Goal: Task Accomplishment & Management: Manage account settings

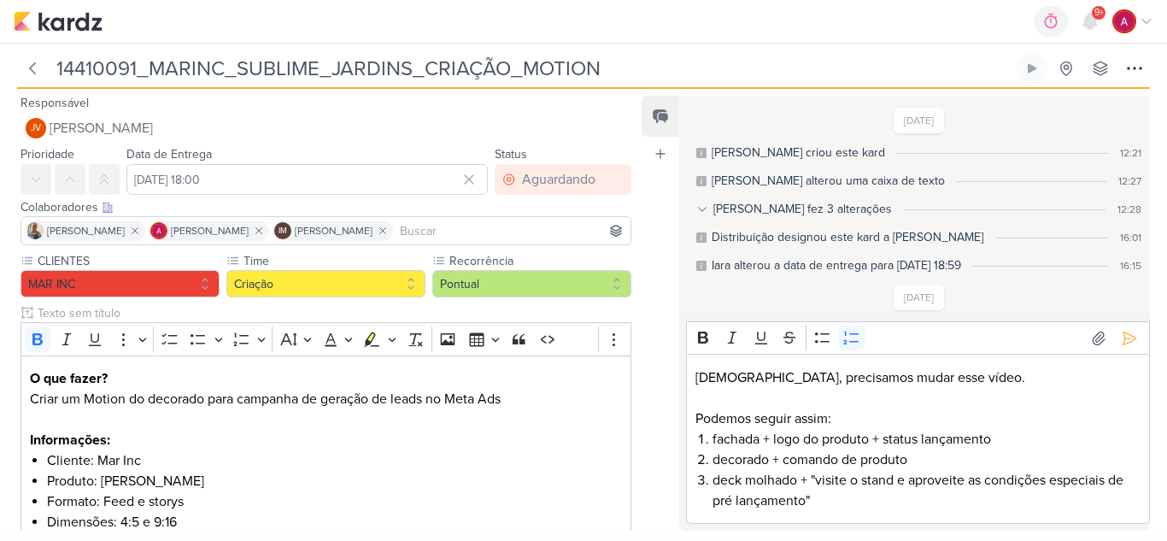
scroll to position [160, 0]
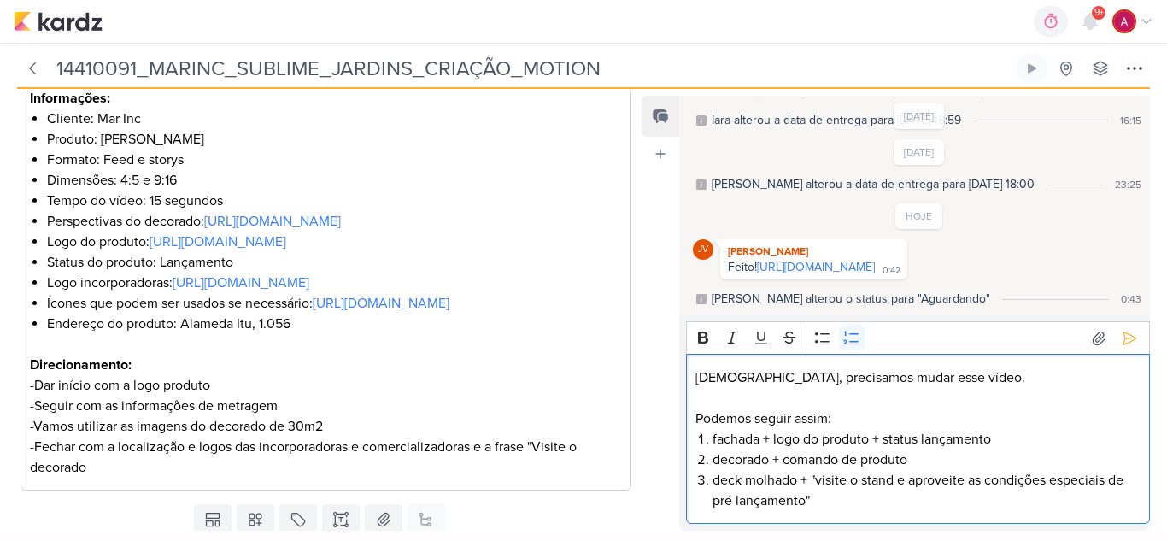
click at [826, 506] on li "deck molhado + "visite o stand e aproveite as condições especiais de pré lançam…" at bounding box center [927, 490] width 429 height 41
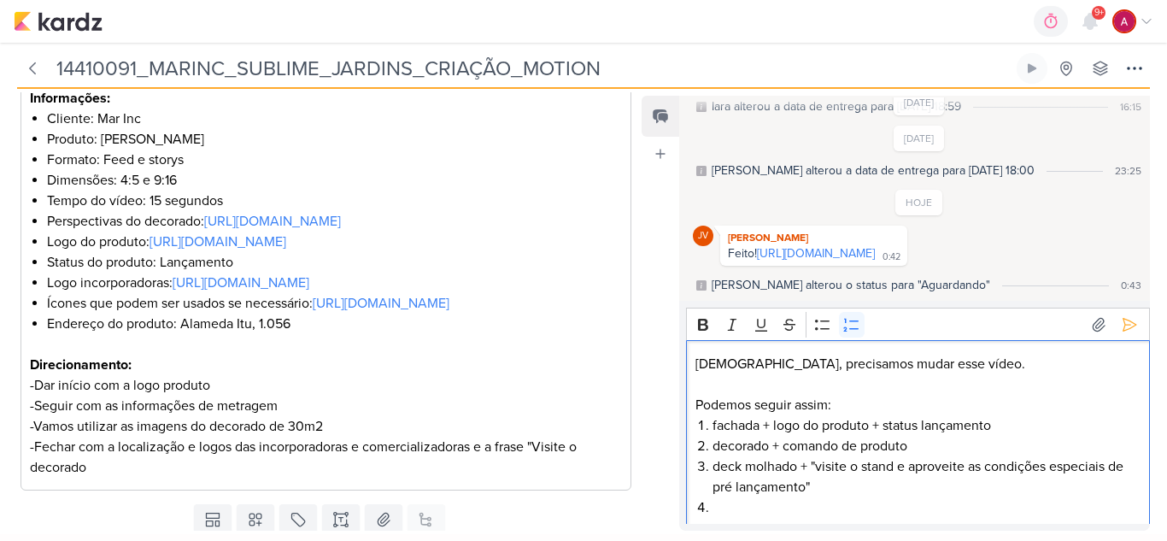
click at [713, 469] on li "deck molhado + "visite o stand e aproveite as condições especiais de pré lançam…" at bounding box center [927, 476] width 429 height 41
click at [1111, 484] on li "tela final com: logo + comando de produto + deck molhado + "visite o stand e ap…" at bounding box center [927, 476] width 429 height 41
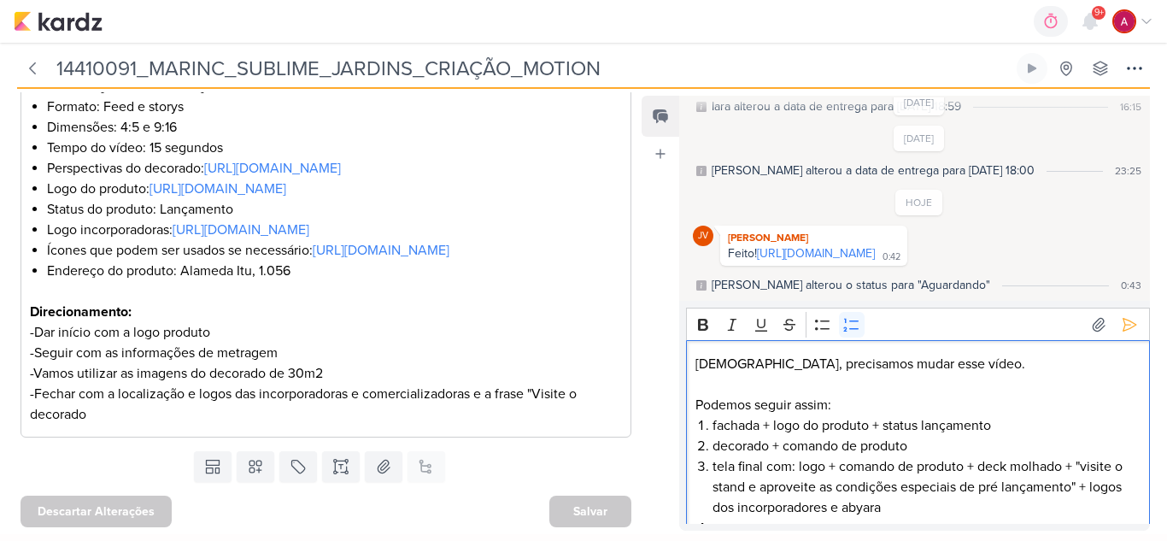
scroll to position [427, 0]
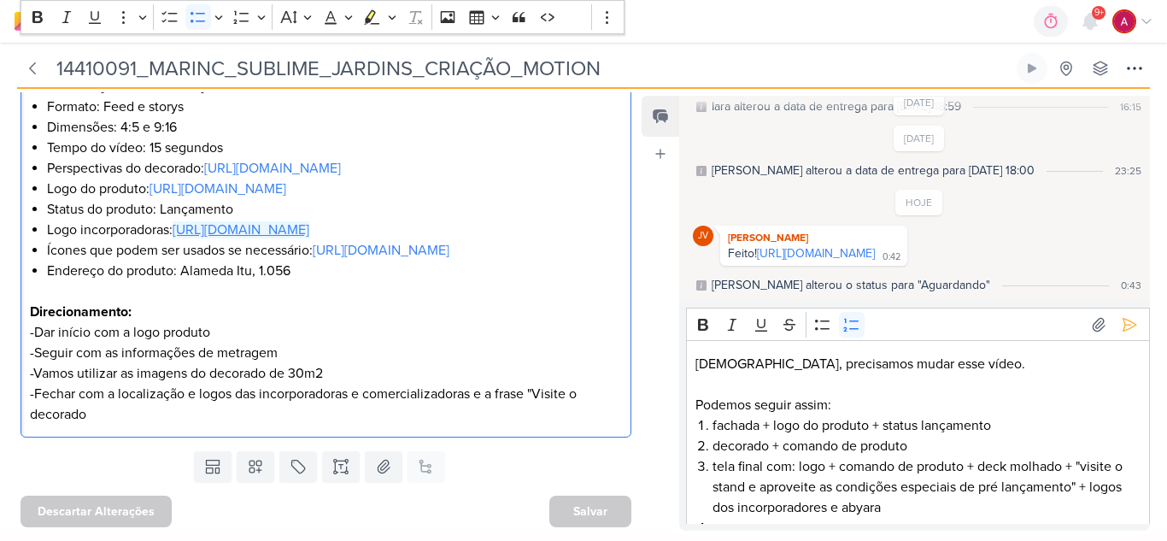
drag, startPoint x: 403, startPoint y: 262, endPoint x: 348, endPoint y: 252, distance: 56.5
click at [914, 443] on li "decorado + comando de produto" at bounding box center [927, 446] width 429 height 21
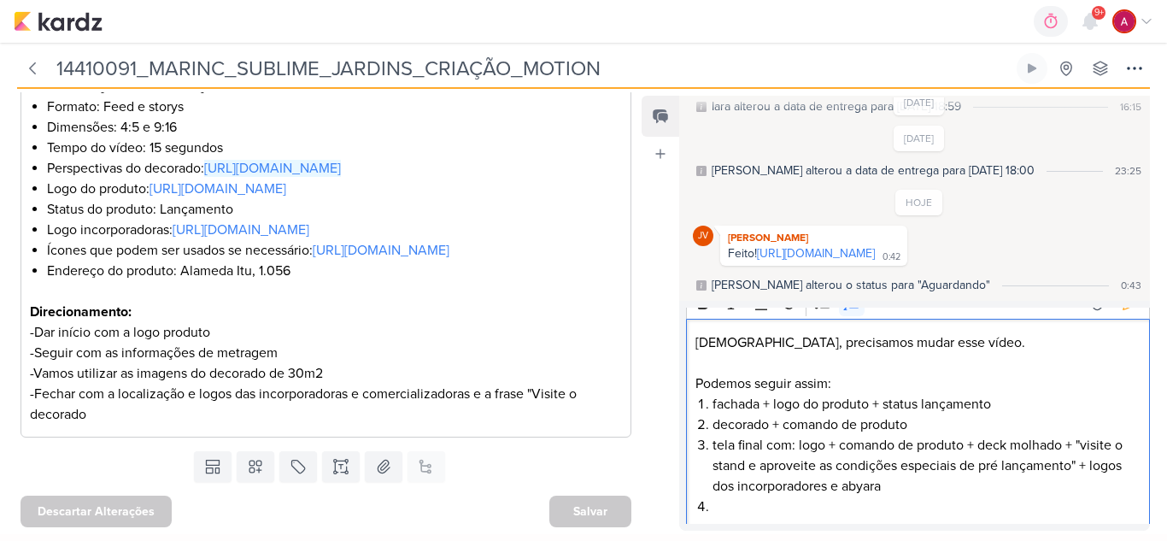
scroll to position [27, 0]
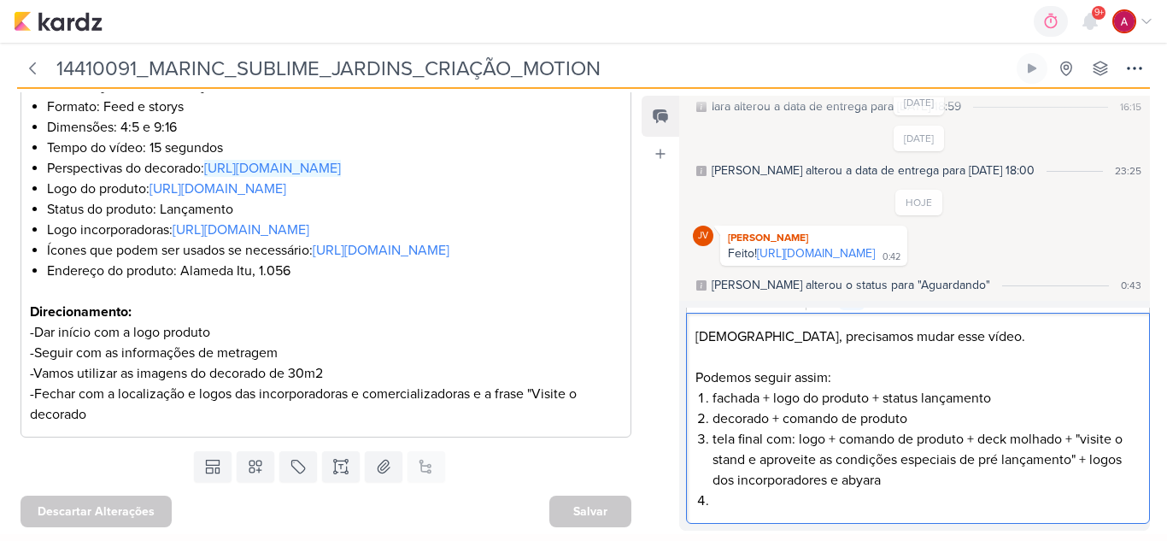
click at [842, 502] on li "Editor editing area: main" at bounding box center [927, 500] width 429 height 21
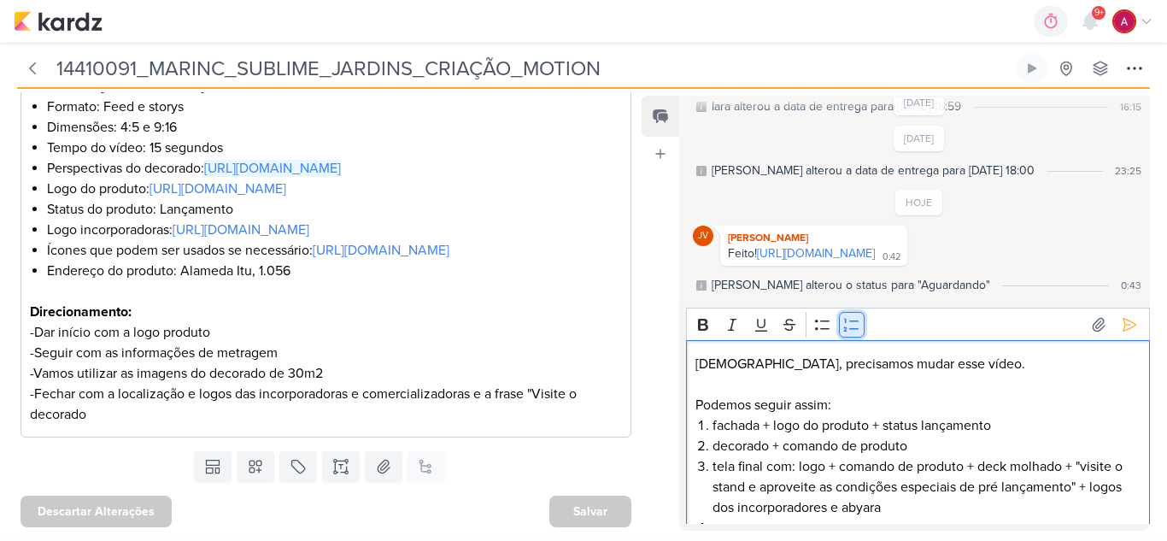
click at [854, 326] on icon "Editor toolbar" at bounding box center [851, 324] width 17 height 17
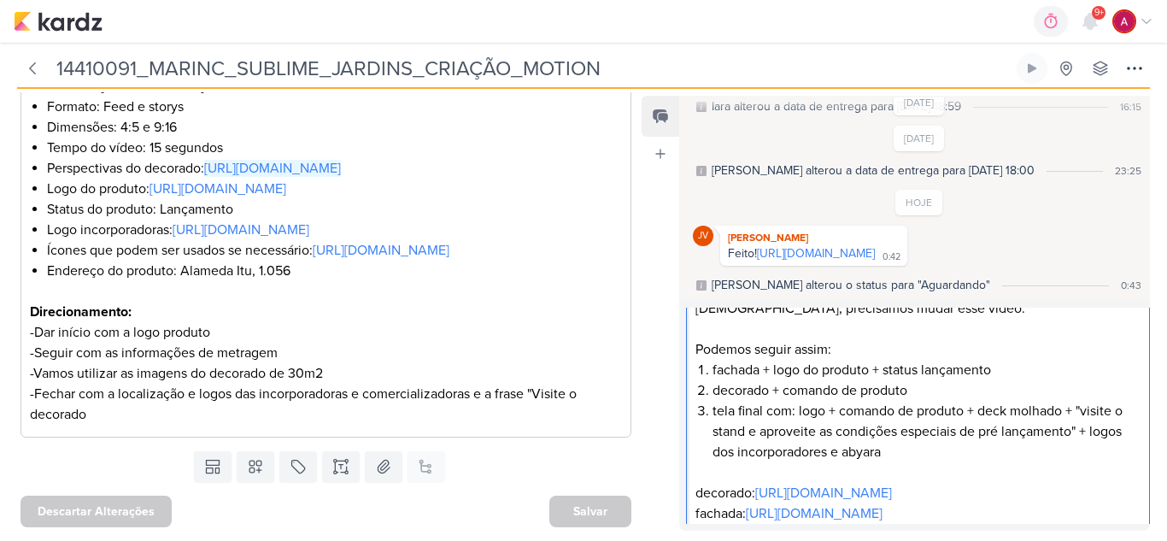
scroll to position [26, 0]
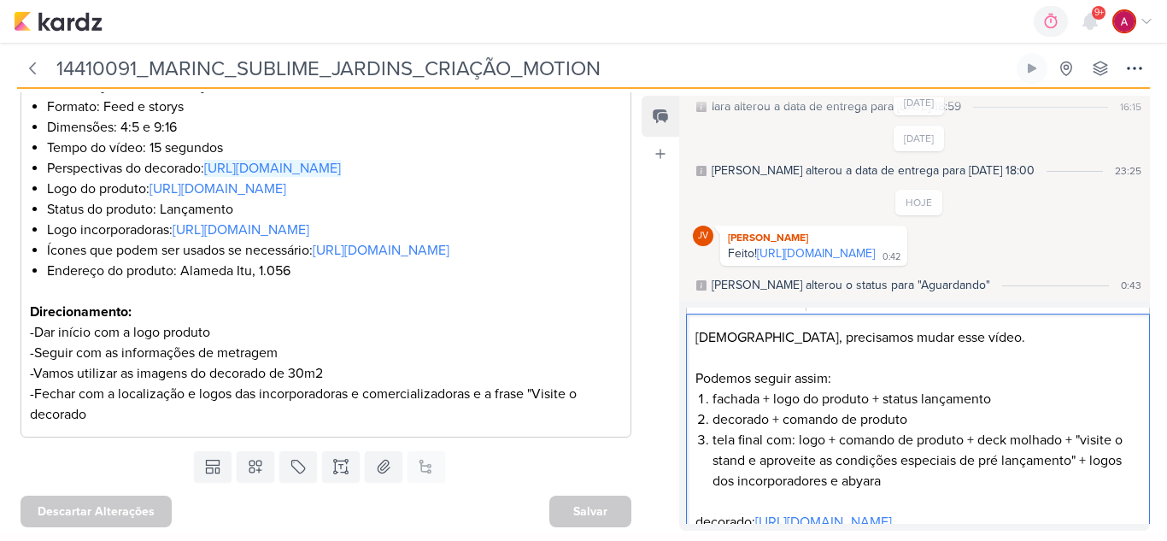
click at [758, 359] on p "Editor editing area: main" at bounding box center [918, 358] width 446 height 21
click at [708, 504] on p "Editor editing area: main" at bounding box center [918, 501] width 446 height 21
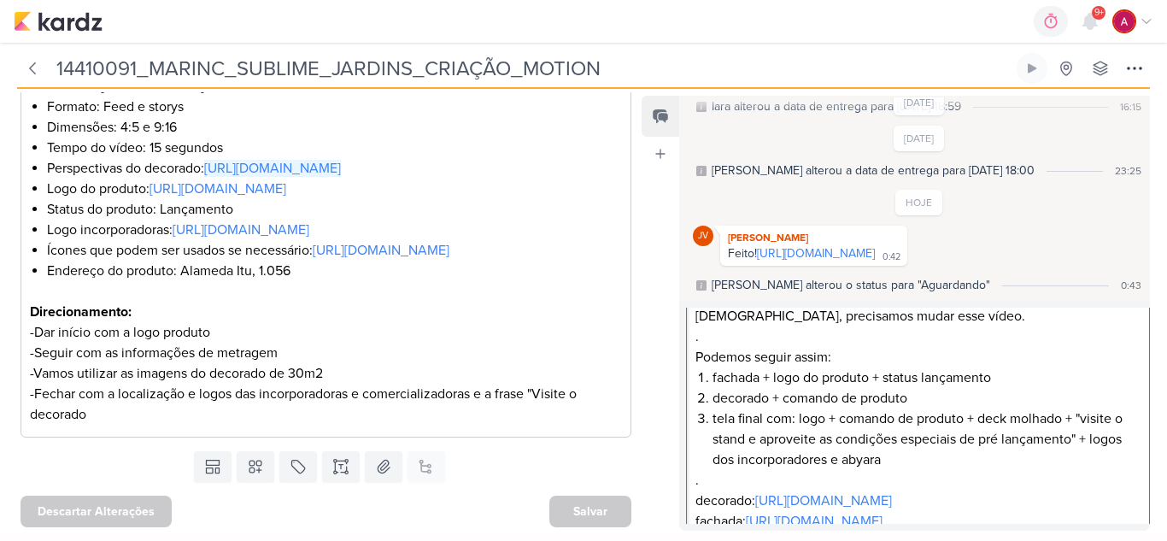
scroll to position [41, 0]
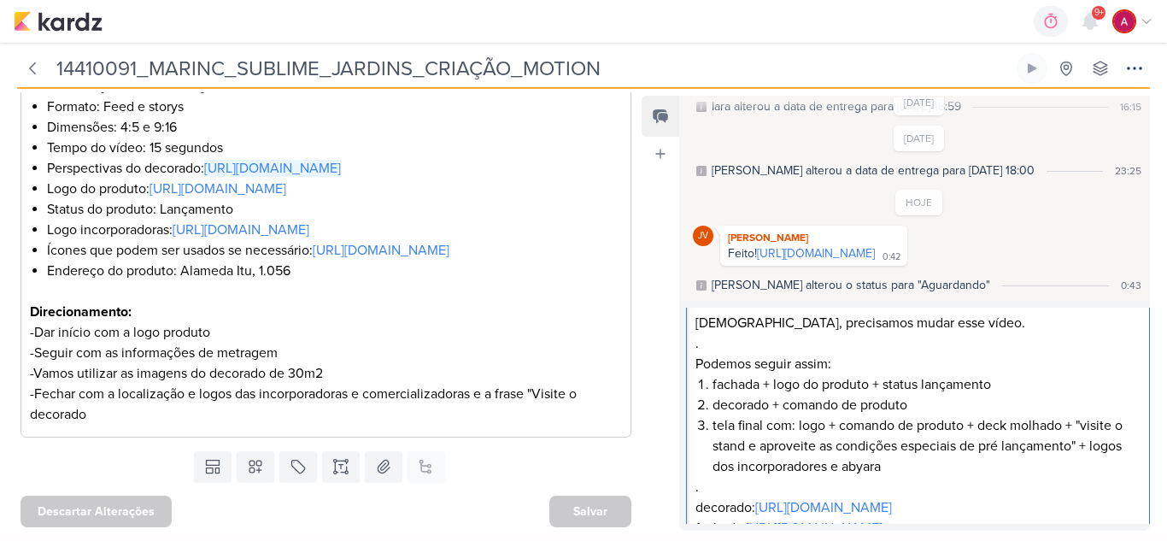
click at [941, 464] on li "tela final com: logo + comando de produto + deck molhado + "visite o stand e ap…" at bounding box center [927, 446] width 429 height 62
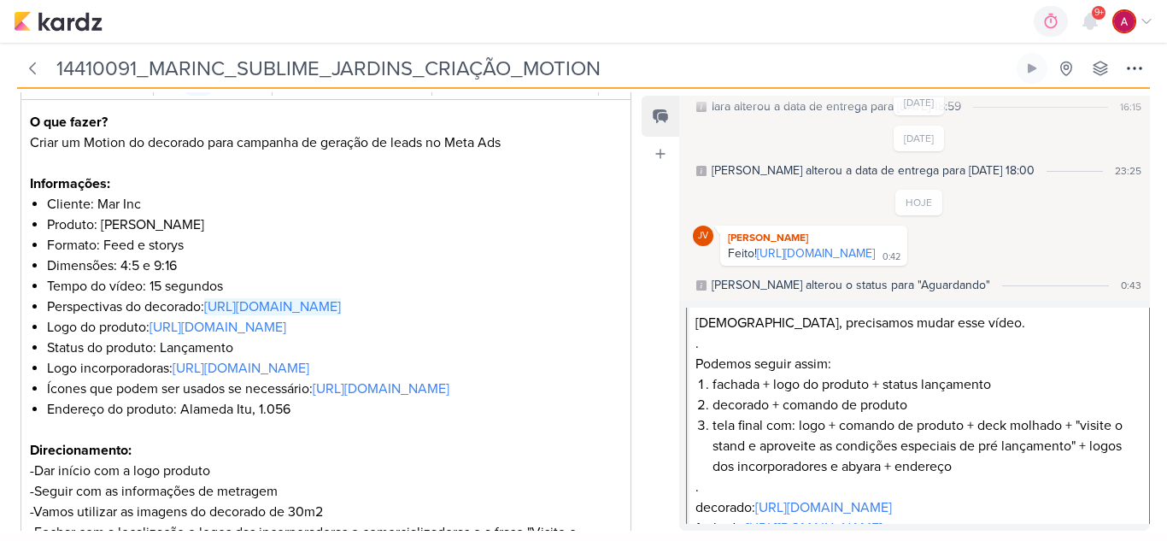
click at [734, 479] on p "." at bounding box center [918, 487] width 446 height 21
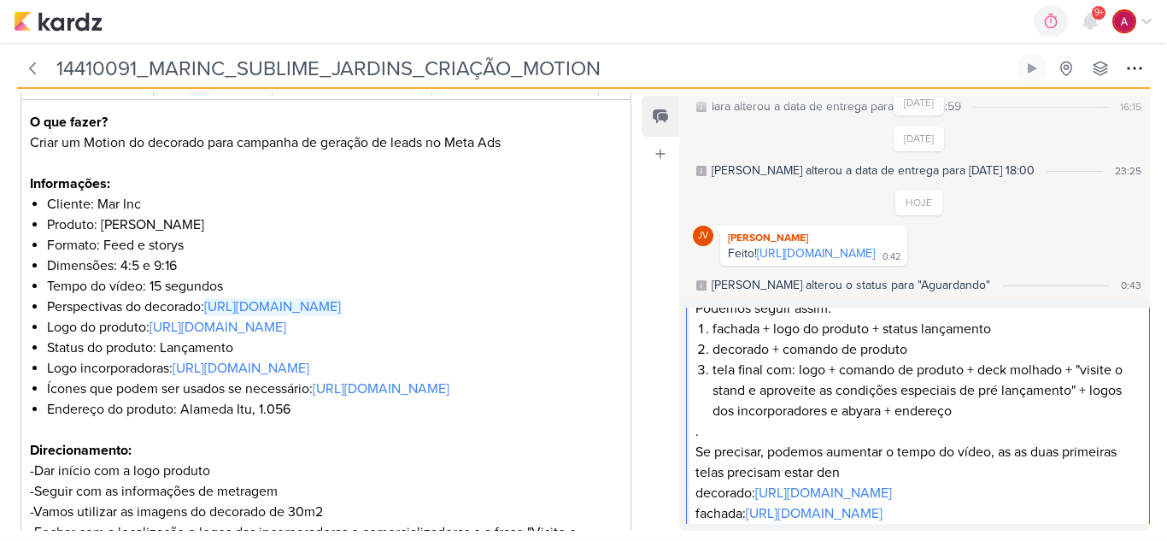
scroll to position [126, 0]
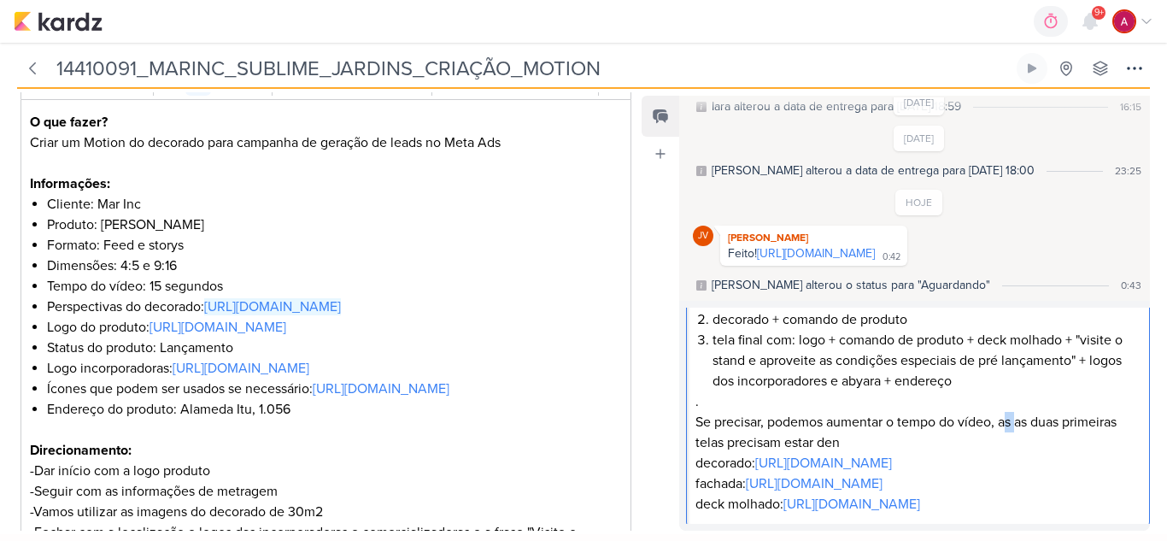
click at [1019, 428] on p "Se precisar, podemos aumentar o tempo do vídeo, as as duas primeiras telas prec…" at bounding box center [918, 432] width 446 height 41
drag, startPoint x: 1000, startPoint y: 420, endPoint x: 1024, endPoint y: 437, distance: 30.1
click at [1024, 437] on p "Se precisar, podemos aumentar o tempo do vídeo, as as duas primeiras telas prec…" at bounding box center [918, 432] width 446 height 41
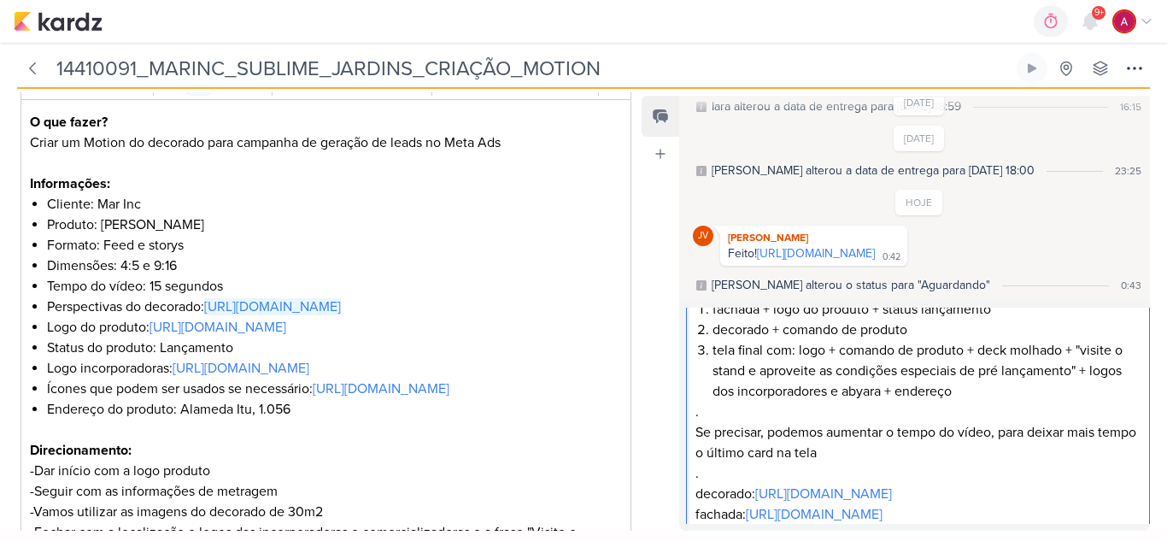
scroll to position [103, 0]
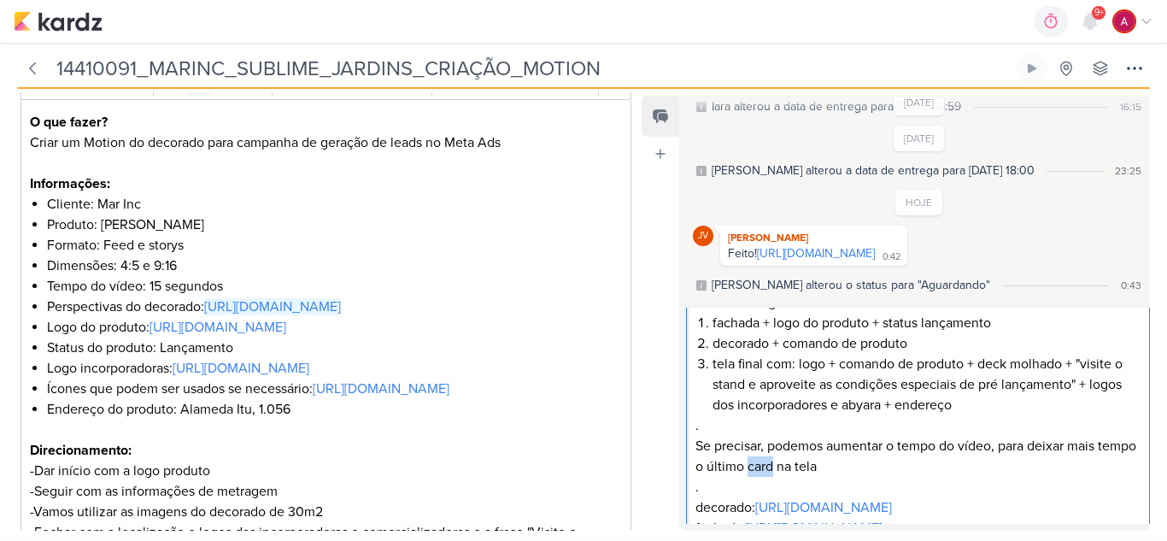
drag, startPoint x: 790, startPoint y: 466, endPoint x: 813, endPoint y: 466, distance: 23.1
click at [813, 466] on p "Se precisar, podemos aumentar o tempo do vídeo, para deixar mais tempo o último…" at bounding box center [918, 456] width 446 height 41
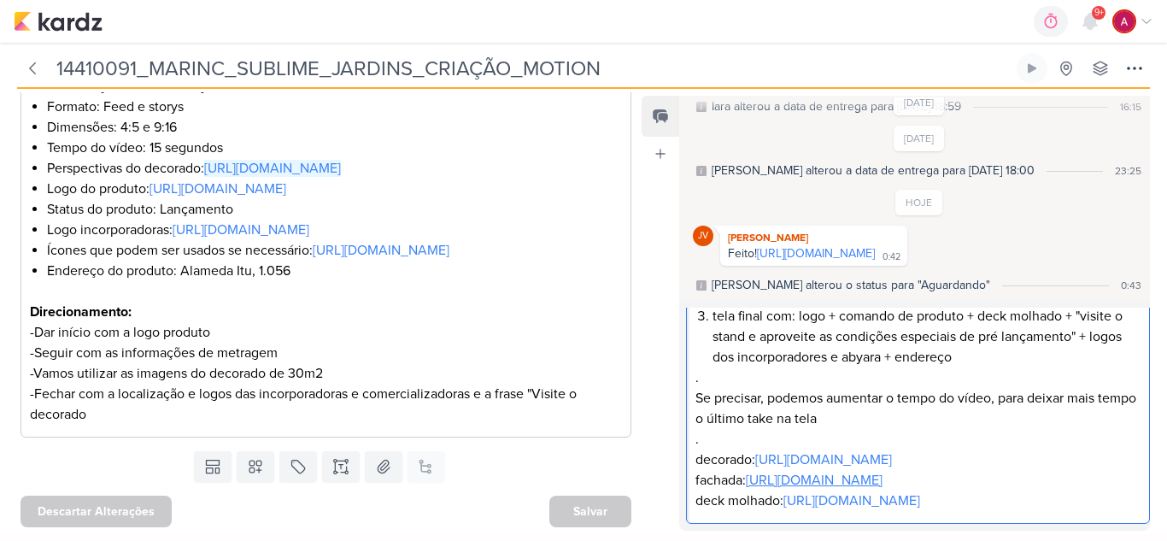
scroll to position [273, 0]
click at [881, 511] on div "Jôney, precisamos mudar esse vídeo. . Podemos seguir assim: fachada + logo do p…" at bounding box center [918, 357] width 464 height 334
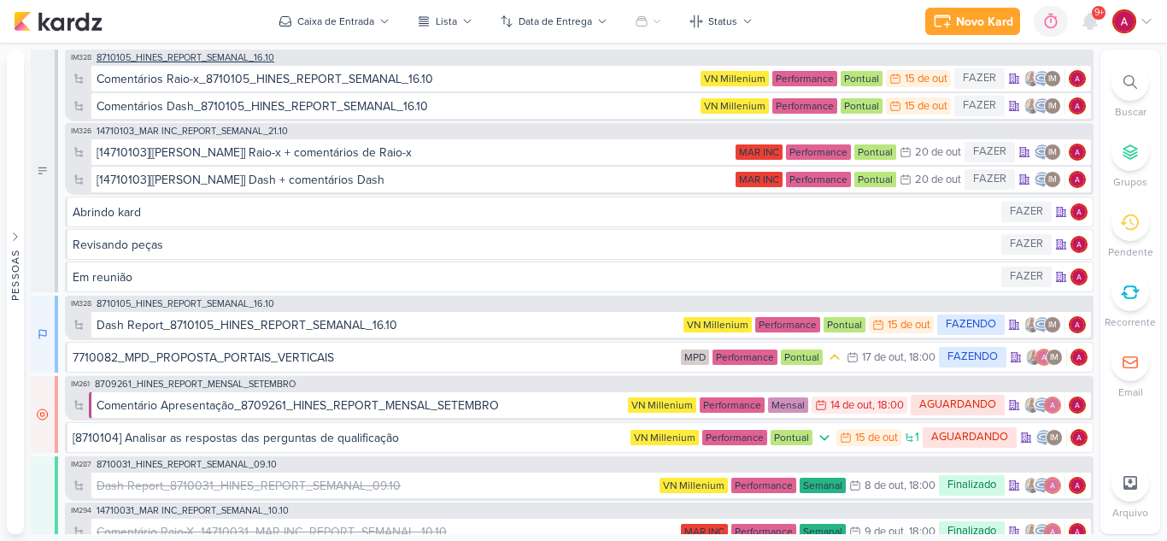
click at [223, 54] on span "8710105_HINES_REPORT_SEMANAL_16.10" at bounding box center [186, 57] width 178 height 9
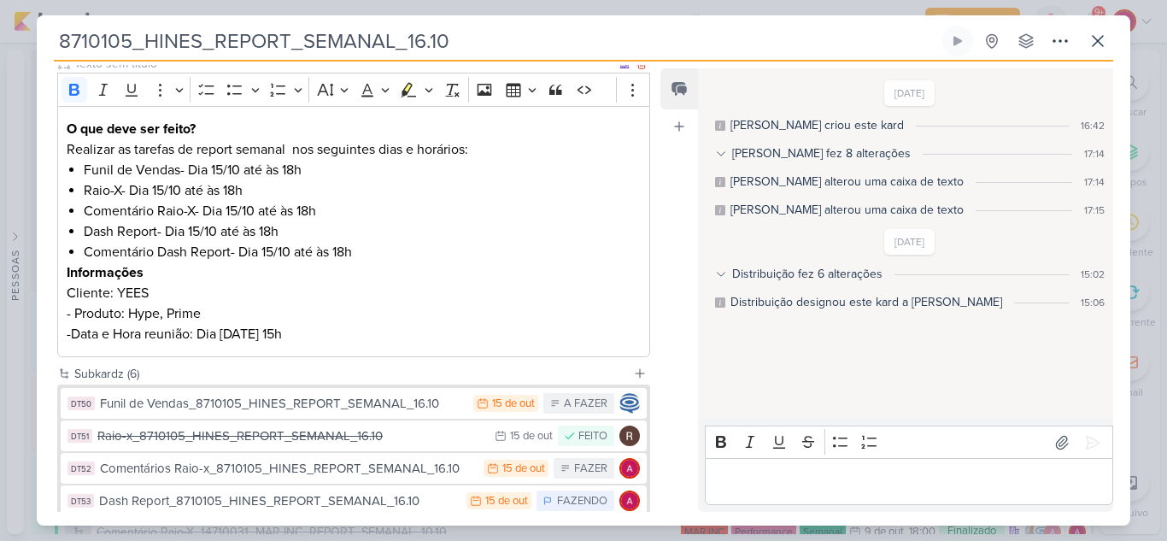
scroll to position [256, 0]
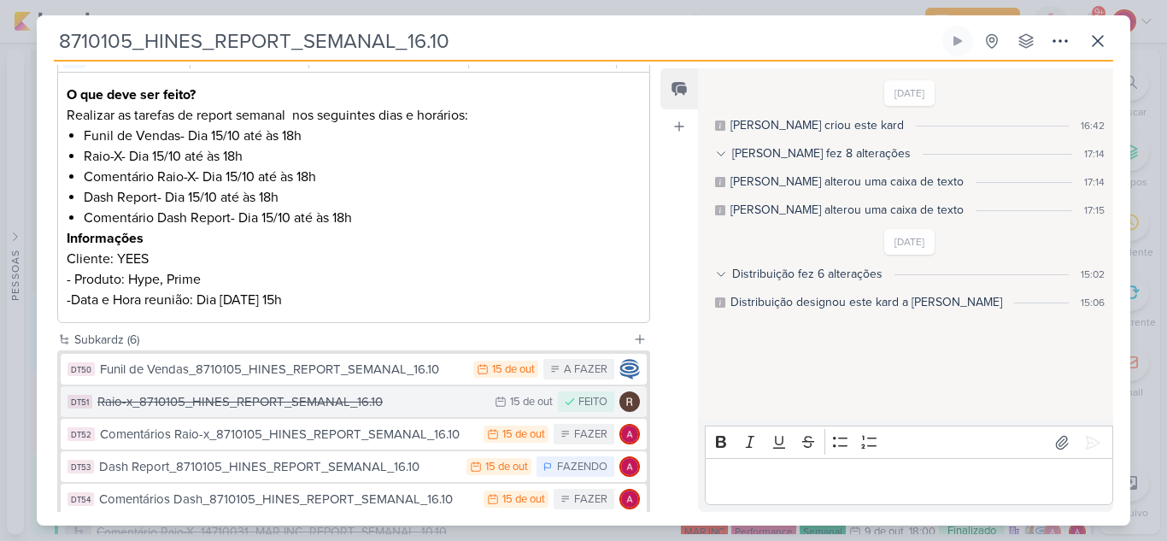
click at [289, 402] on div "Raio-x_8710105_HINES_REPORT_SEMANAL_16.10" at bounding box center [291, 402] width 389 height 20
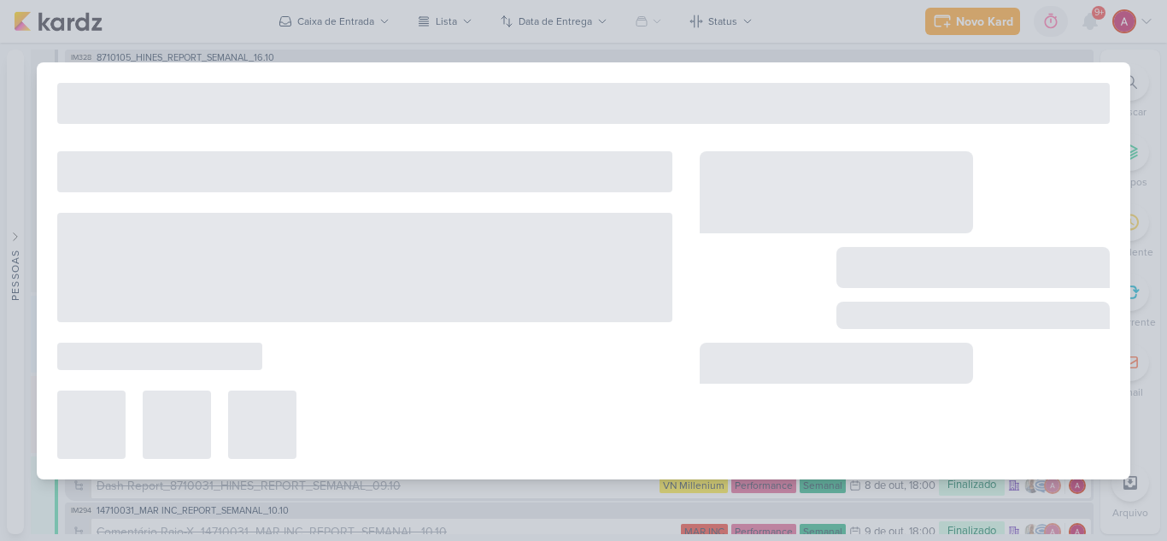
type input "Raio-x_8710105_HINES_REPORT_SEMANAL_16.10"
type input "15 de outubro de 2025 às 23:59"
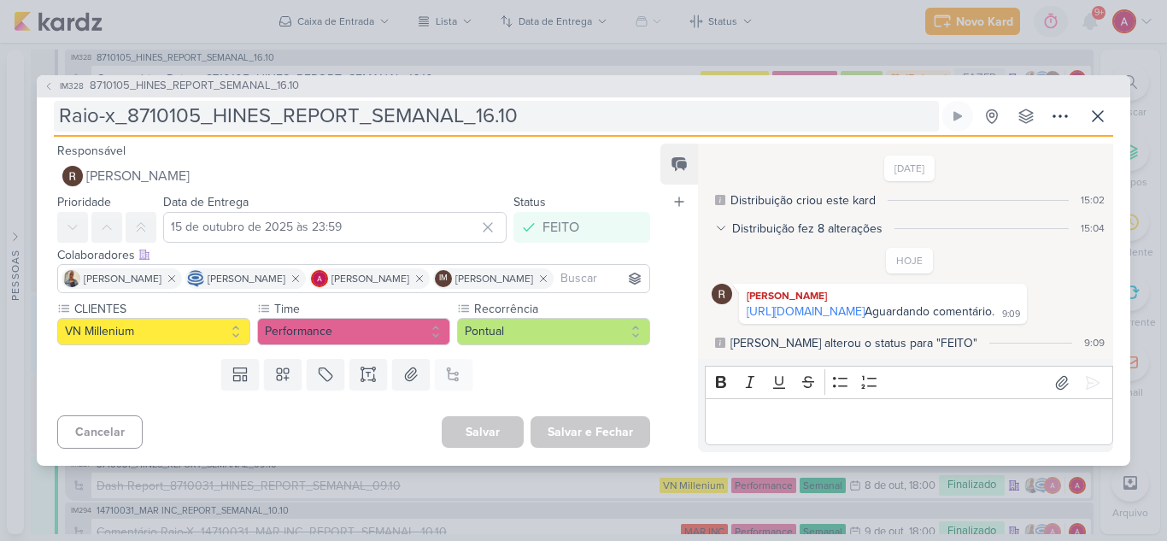
drag, startPoint x: 848, startPoint y: 301, endPoint x: 638, endPoint y: 103, distance: 288.3
click at [848, 304] on link "[URL][DOMAIN_NAME]" at bounding box center [806, 311] width 118 height 15
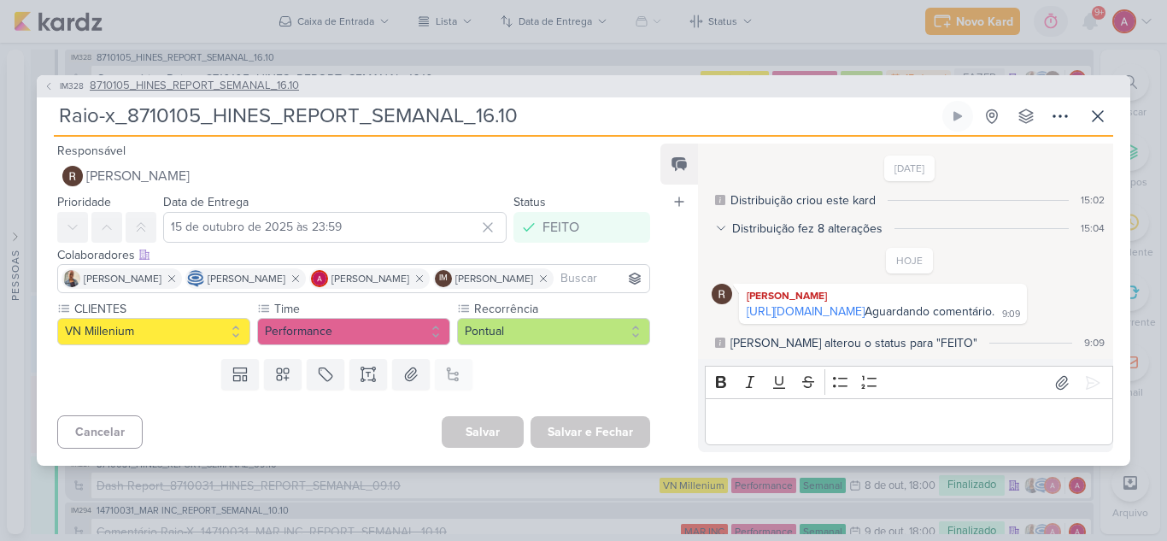
click at [67, 79] on span "IM328" at bounding box center [71, 85] width 29 height 13
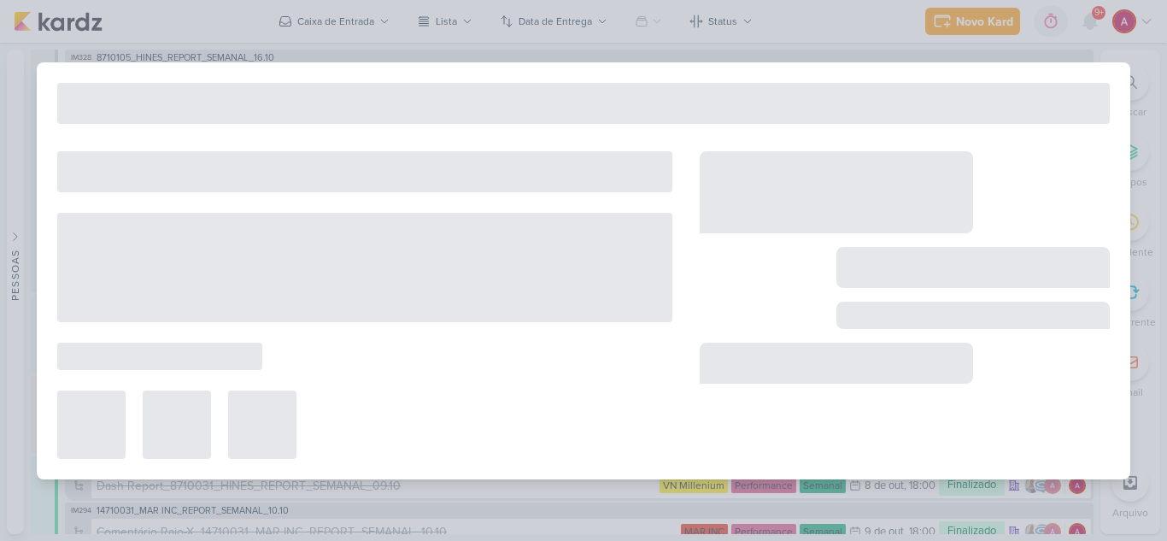
type input "8710105_HINES_REPORT_SEMANAL_16.10"
type input "[DATE] 18:00"
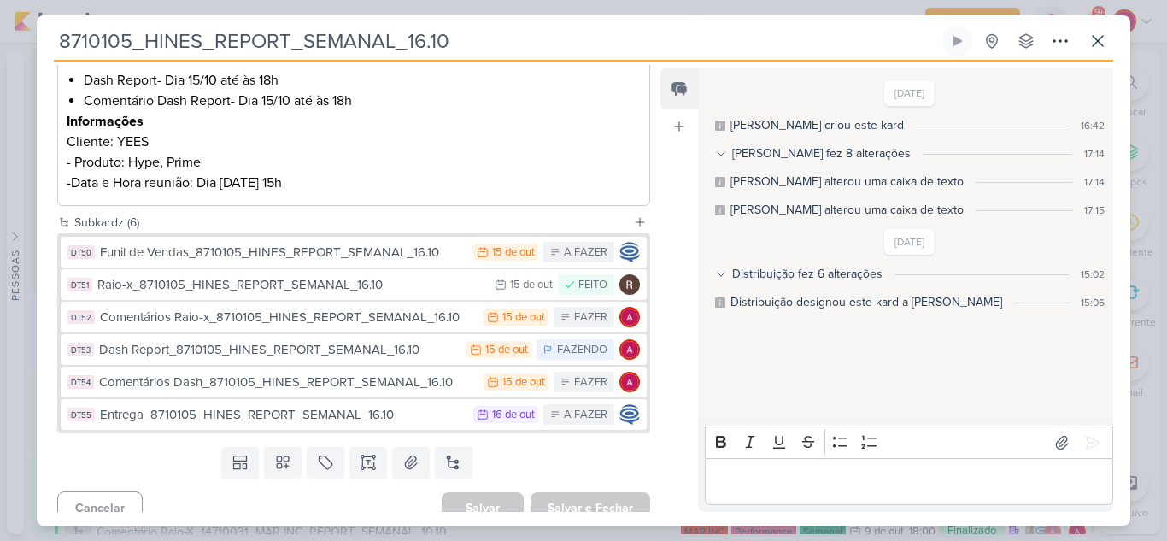
scroll to position [390, 0]
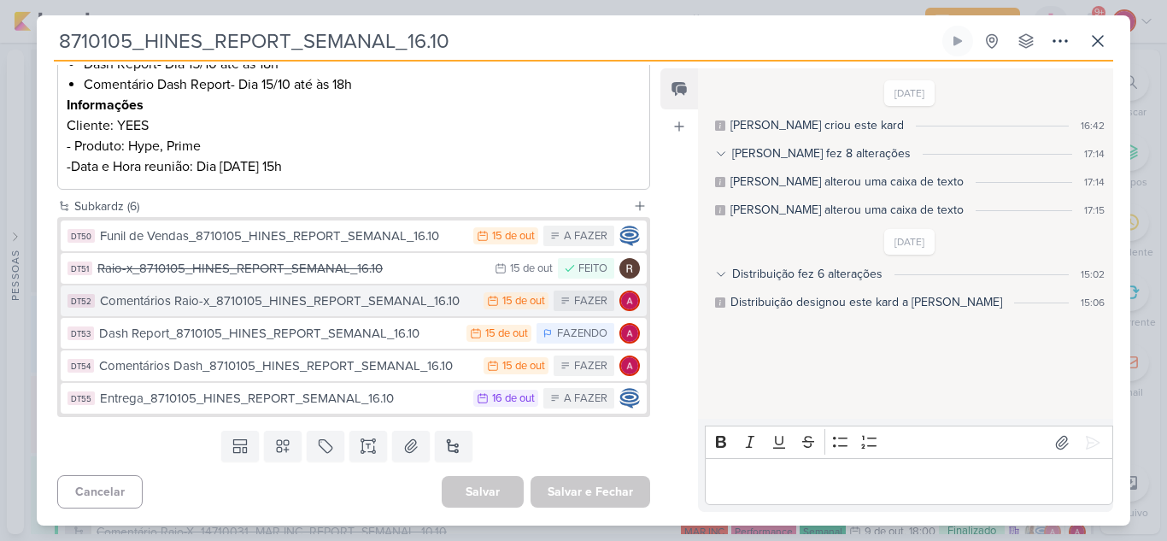
click at [428, 300] on div "Comentários Raio-x_8710105_HINES_REPORT_SEMANAL_16.10" at bounding box center [287, 301] width 375 height 20
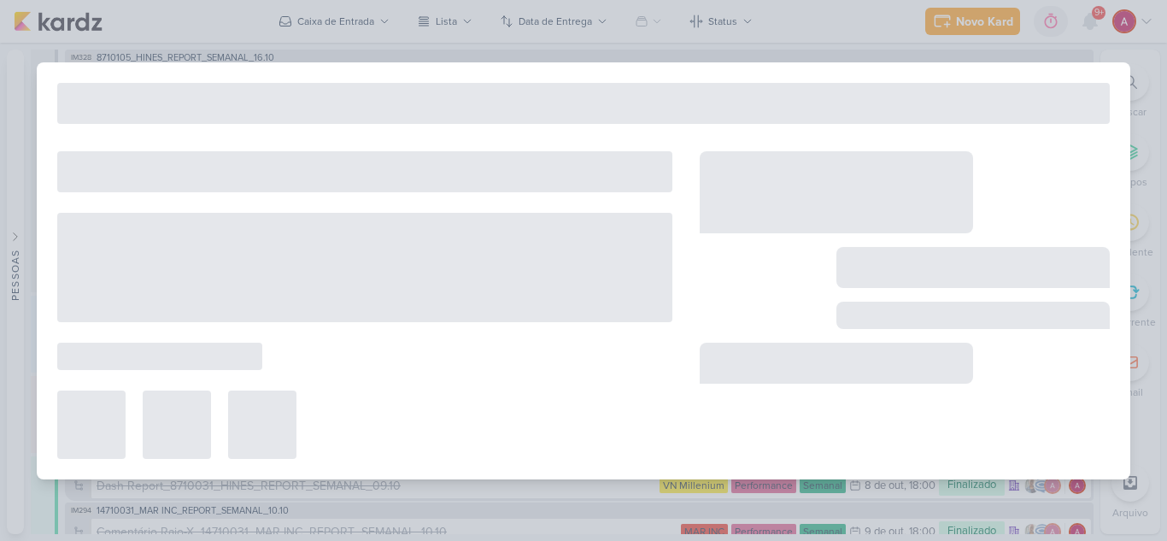
type input "Comentários Raio-x_8710105_HINES_REPORT_SEMANAL_16.10"
type input "15 de outubro de 2025 às 23:59"
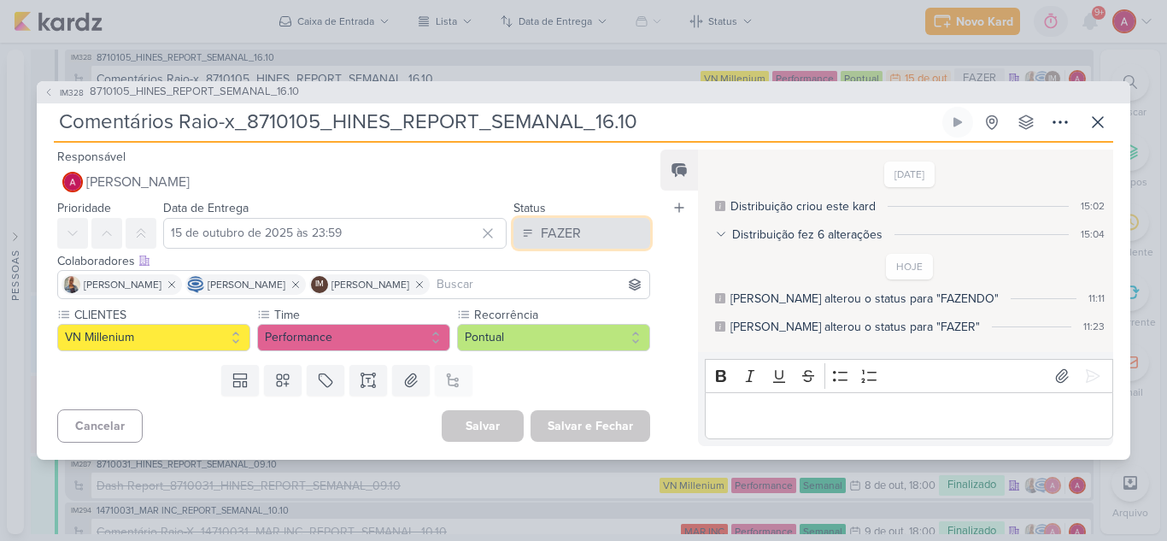
click at [549, 243] on button "FAZER" at bounding box center [581, 233] width 137 height 31
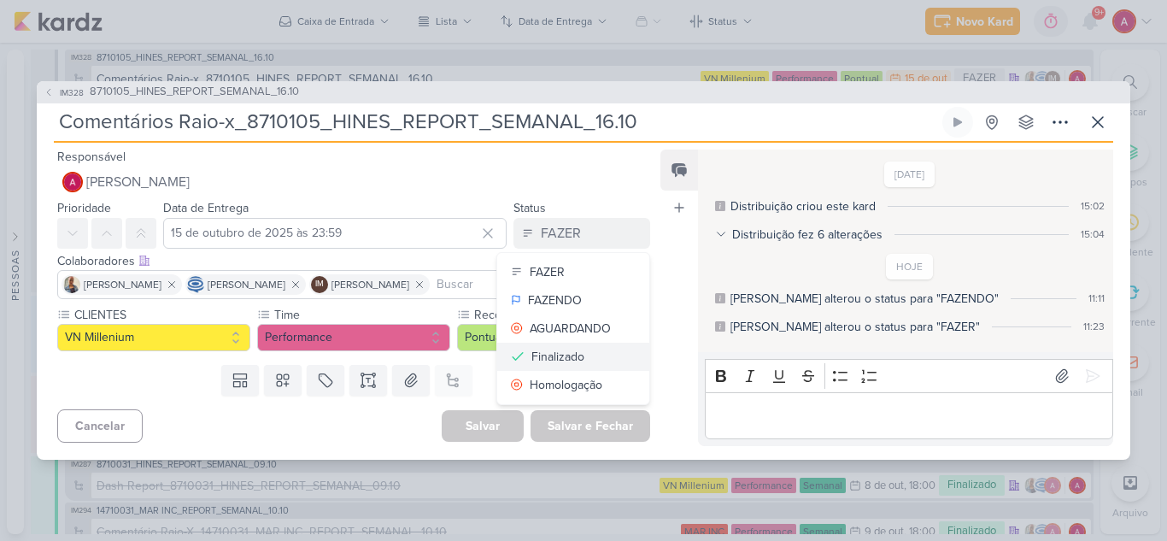
click at [547, 360] on div "Finalizado" at bounding box center [557, 357] width 53 height 18
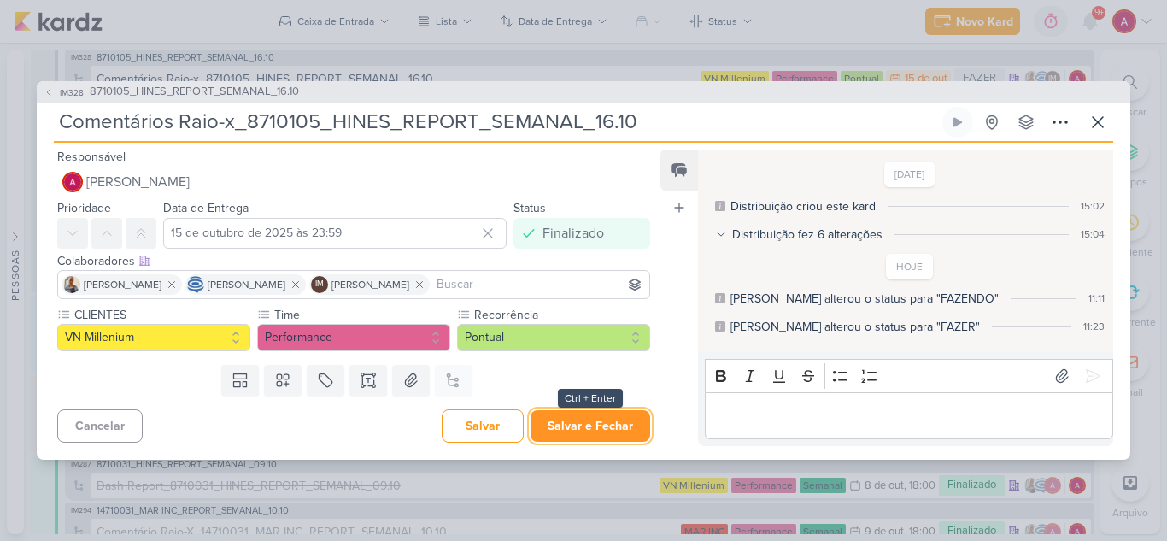
click at [579, 428] on button "Salvar e Fechar" at bounding box center [591, 426] width 120 height 32
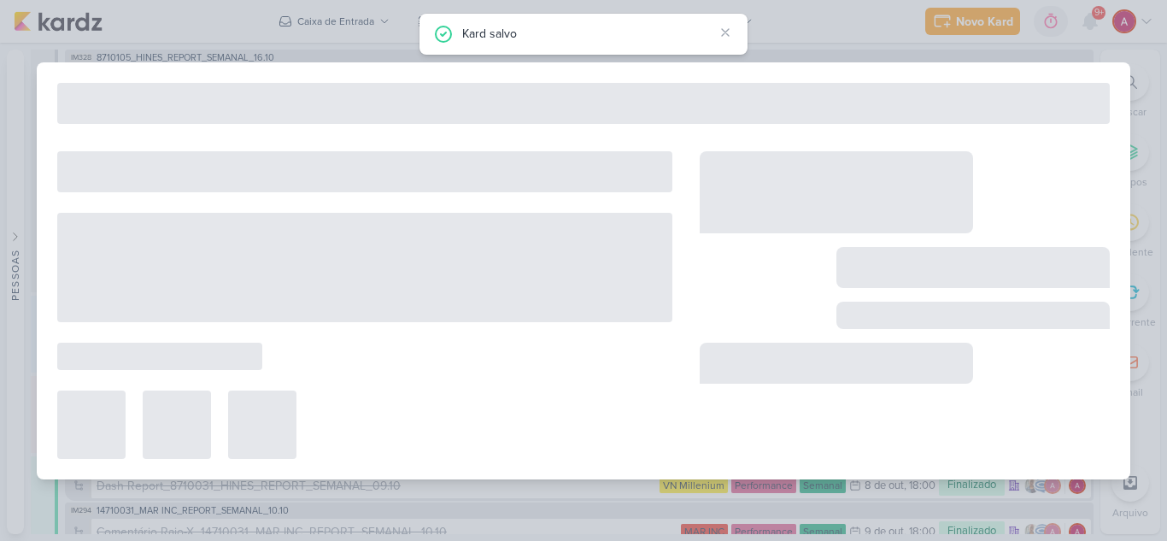
type input "8710105_HINES_REPORT_SEMANAL_16.10"
type input "[DATE] 18:00"
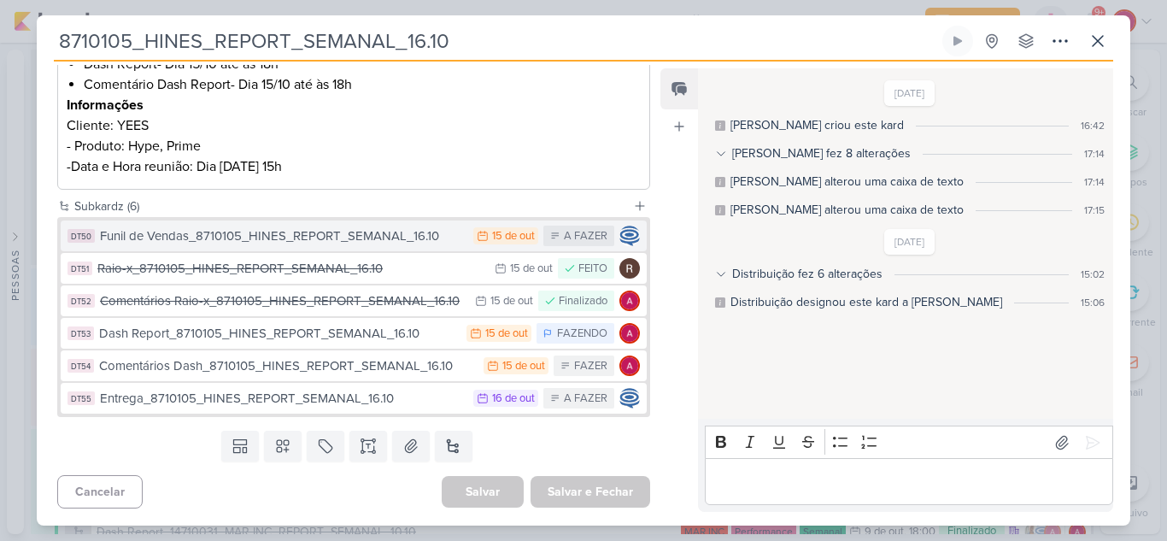
click at [407, 245] on div "Funil de Vendas_8710105_HINES_REPORT_SEMANAL_16.10" at bounding box center [282, 236] width 365 height 20
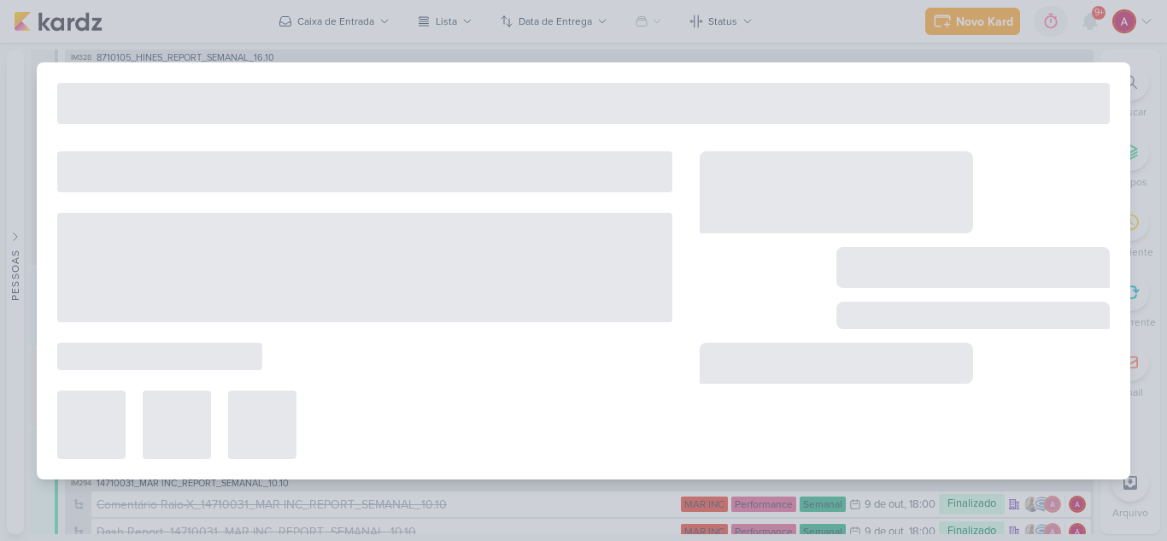
type input "Funil de Vendas_8710105_HINES_REPORT_SEMANAL_16.10"
type input "15 de outubro de 2025 às 23:59"
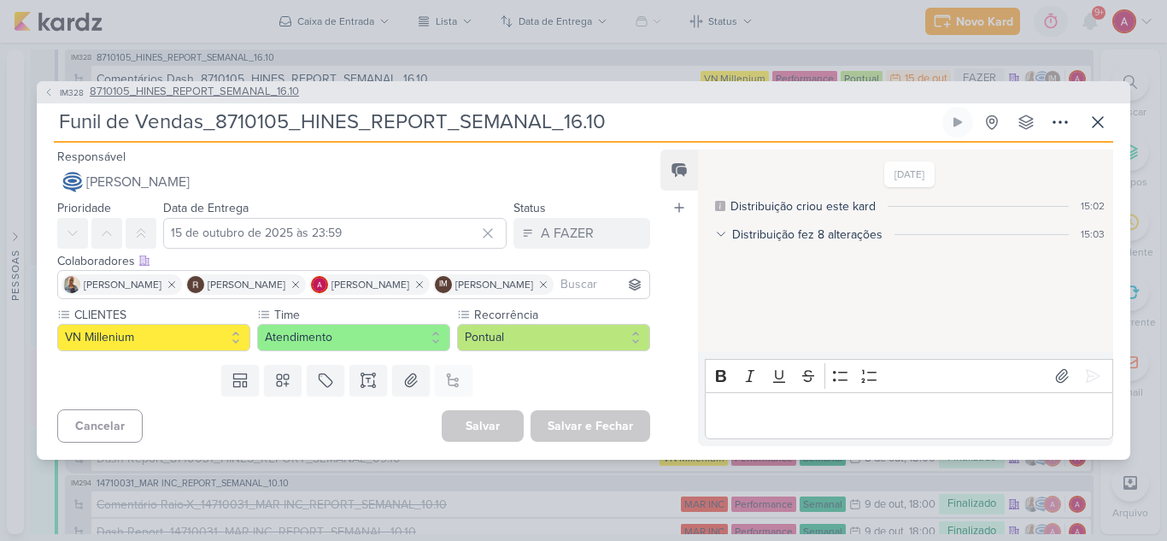
click at [44, 95] on icon at bounding box center [49, 92] width 10 height 10
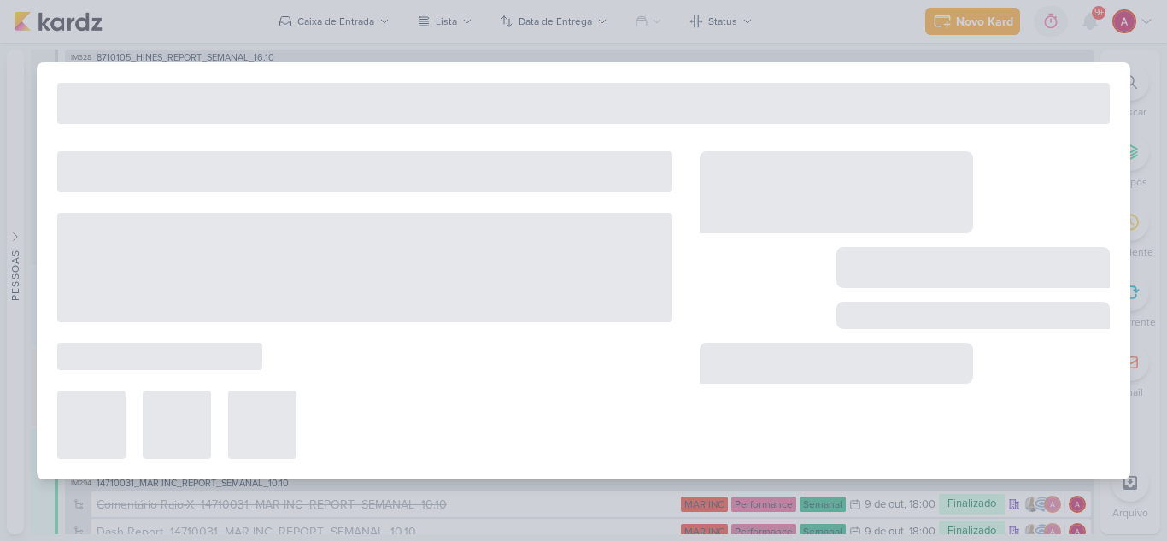
type input "8710105_HINES_REPORT_SEMANAL_16.10"
type input "[DATE] 18:00"
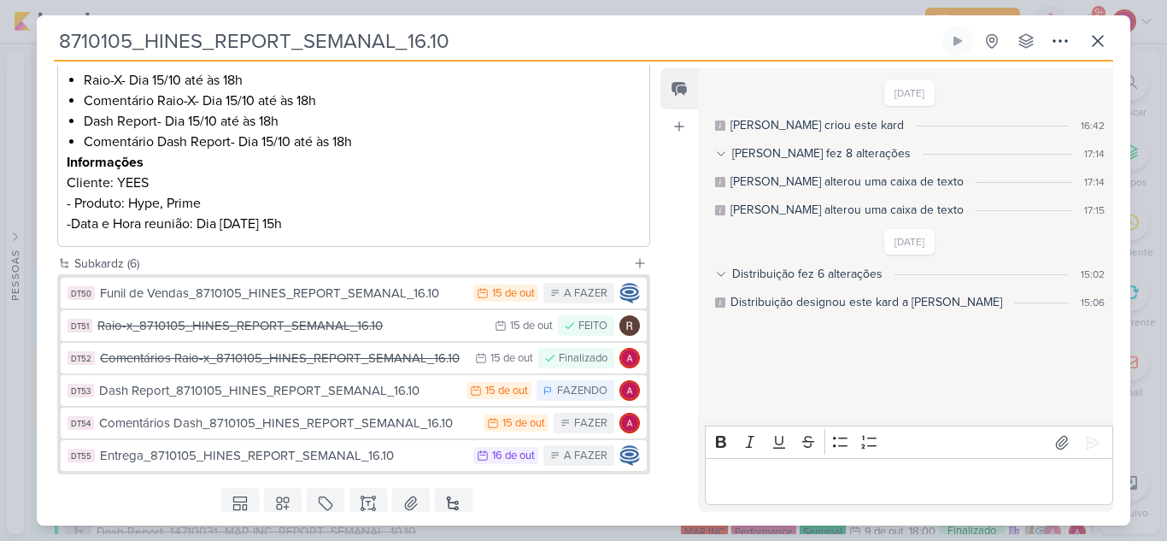
scroll to position [342, 0]
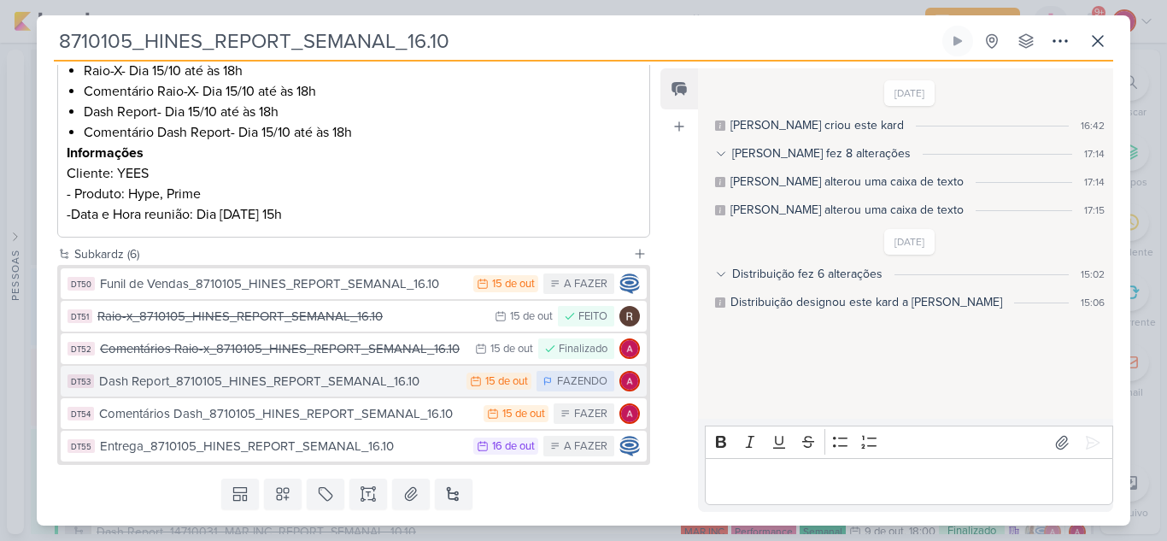
click at [425, 385] on div "Dash Report_8710105_HINES_REPORT_SEMANAL_16.10" at bounding box center [278, 382] width 359 height 20
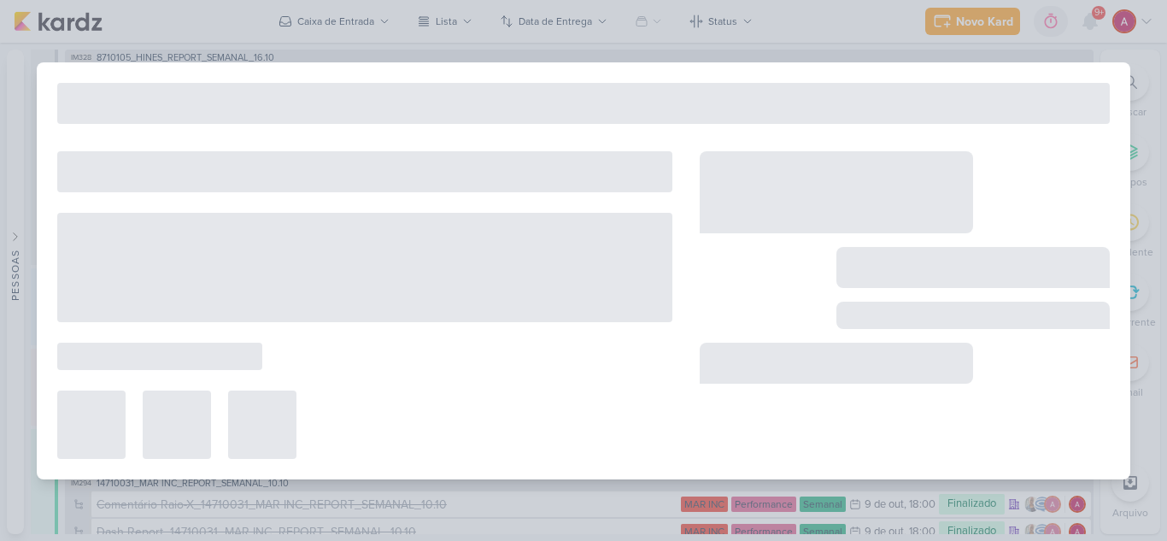
type input "Dash Report_8710105_HINES_REPORT_SEMANAL_16.10"
type input "15 de outubro de 2025 às 23:59"
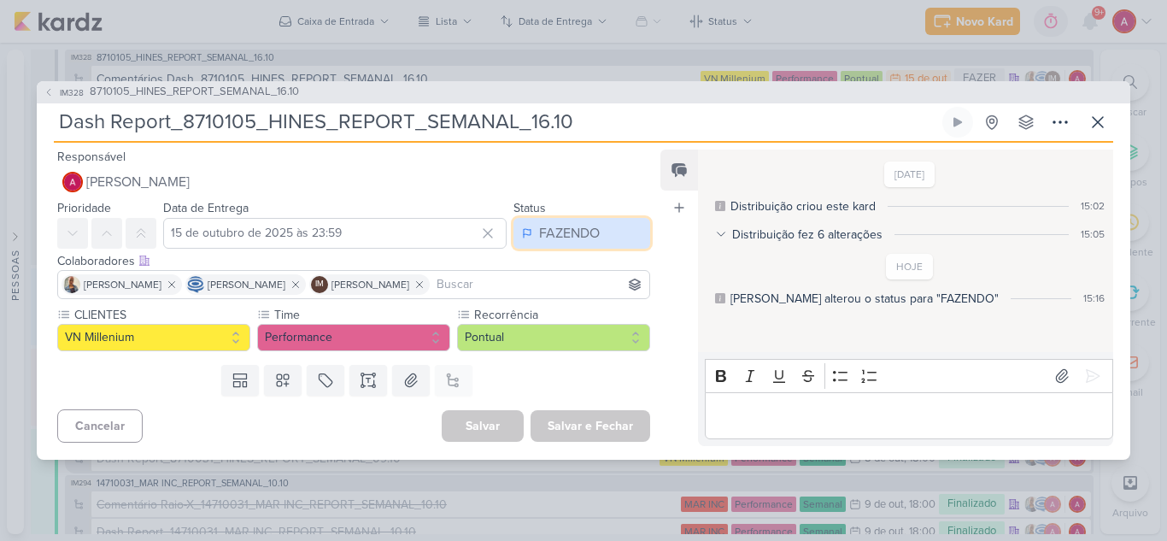
click at [539, 243] on div "FAZENDO" at bounding box center [569, 233] width 61 height 21
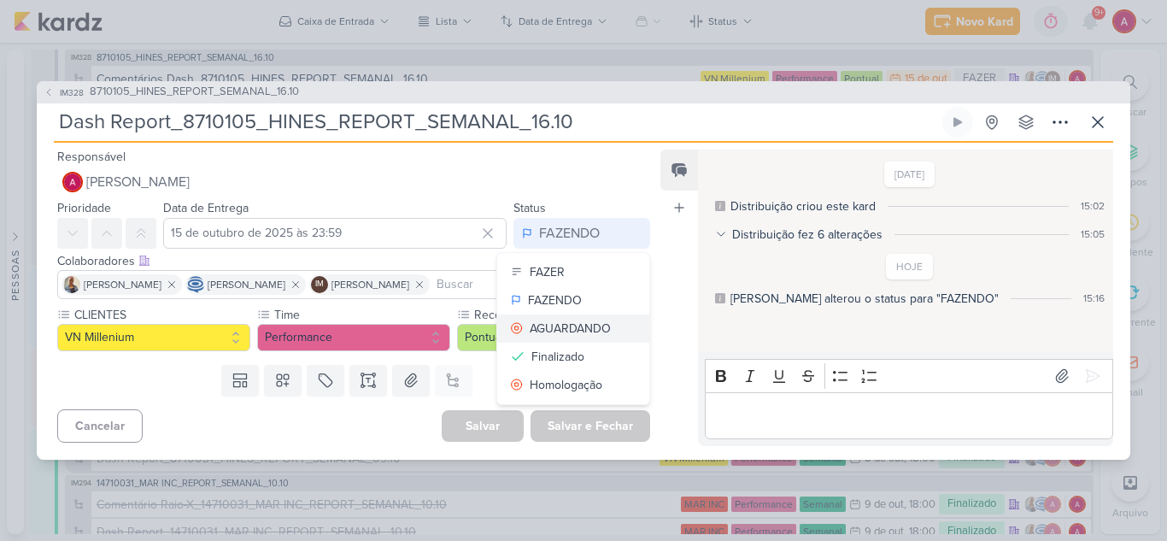
click at [558, 326] on div "AGUARDANDO" at bounding box center [570, 329] width 81 height 18
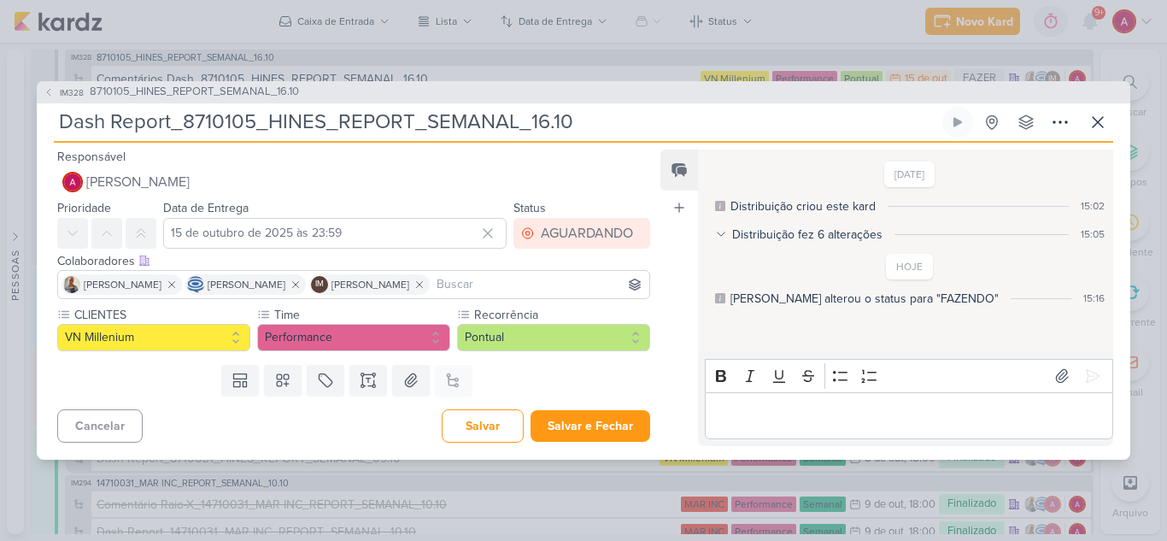
click at [879, 418] on p "Editor editing area: main" at bounding box center [908, 415] width 390 height 21
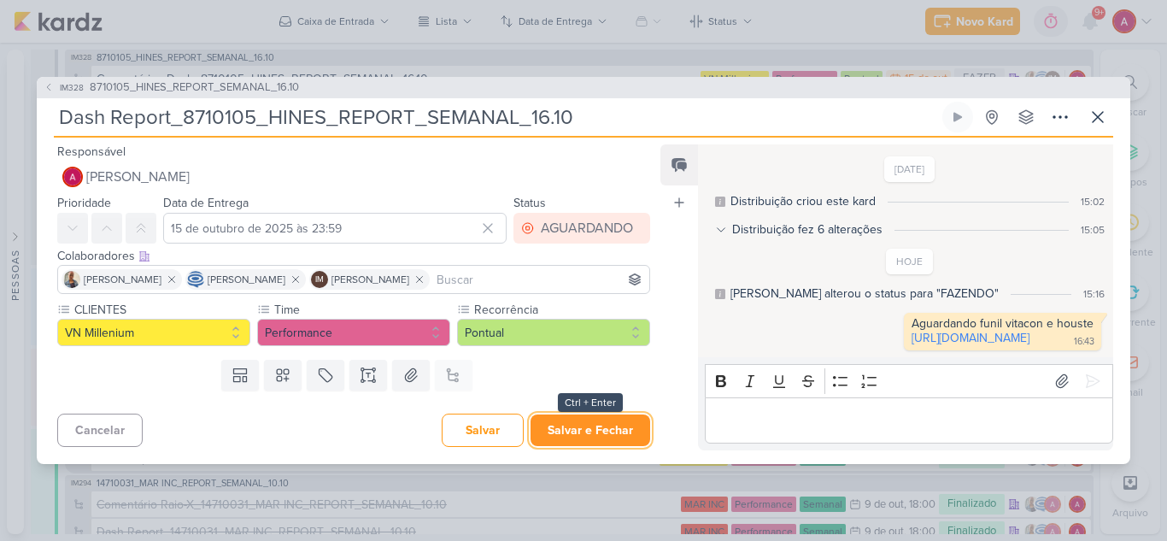
click at [600, 445] on button "Salvar e Fechar" at bounding box center [591, 430] width 120 height 32
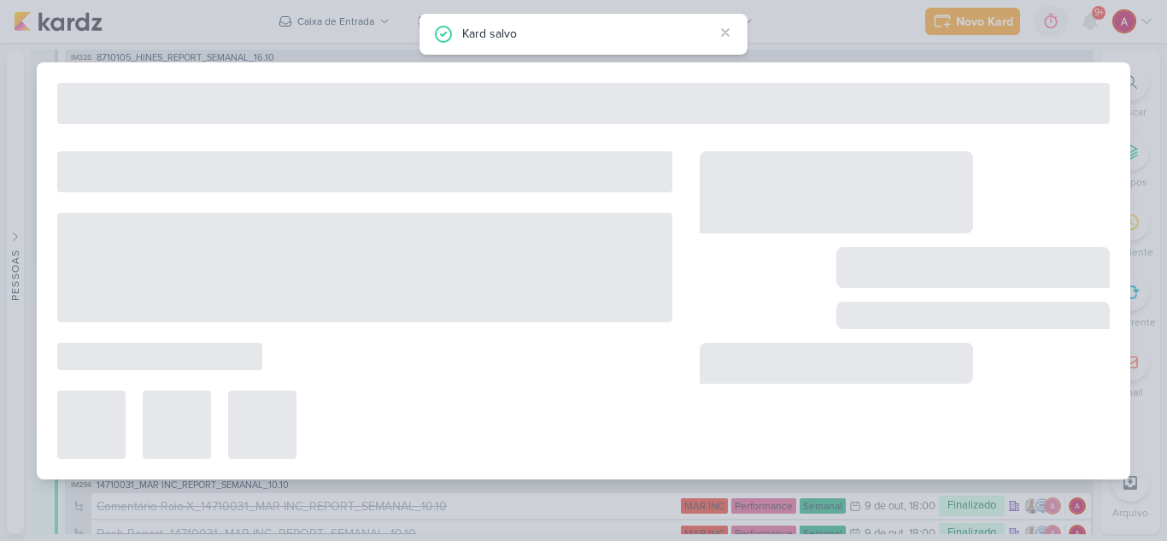
type input "8710105_HINES_REPORT_SEMANAL_16.10"
type input "[DATE] 18:00"
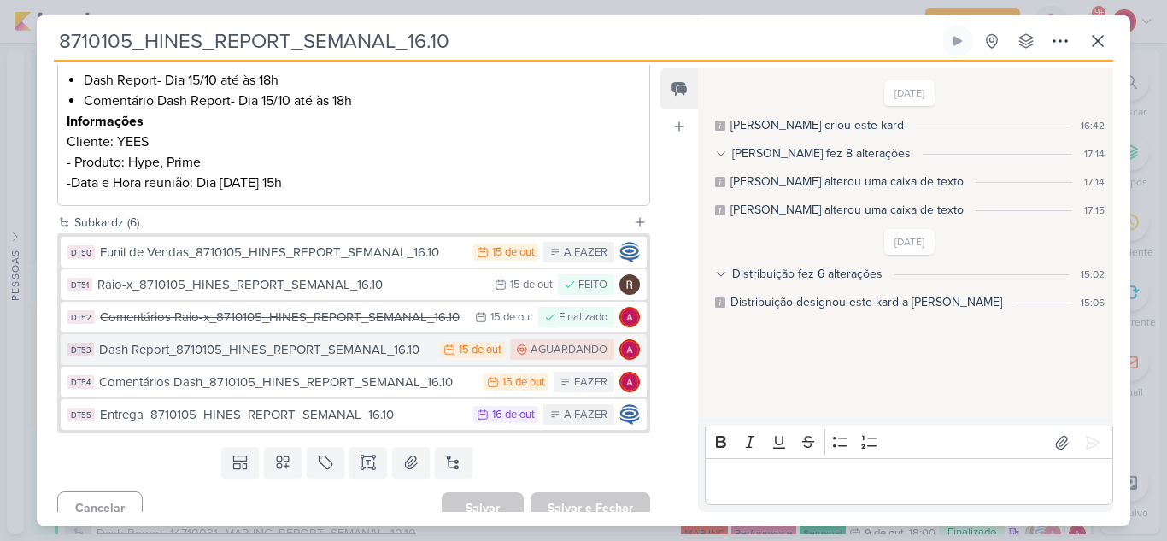
scroll to position [390, 0]
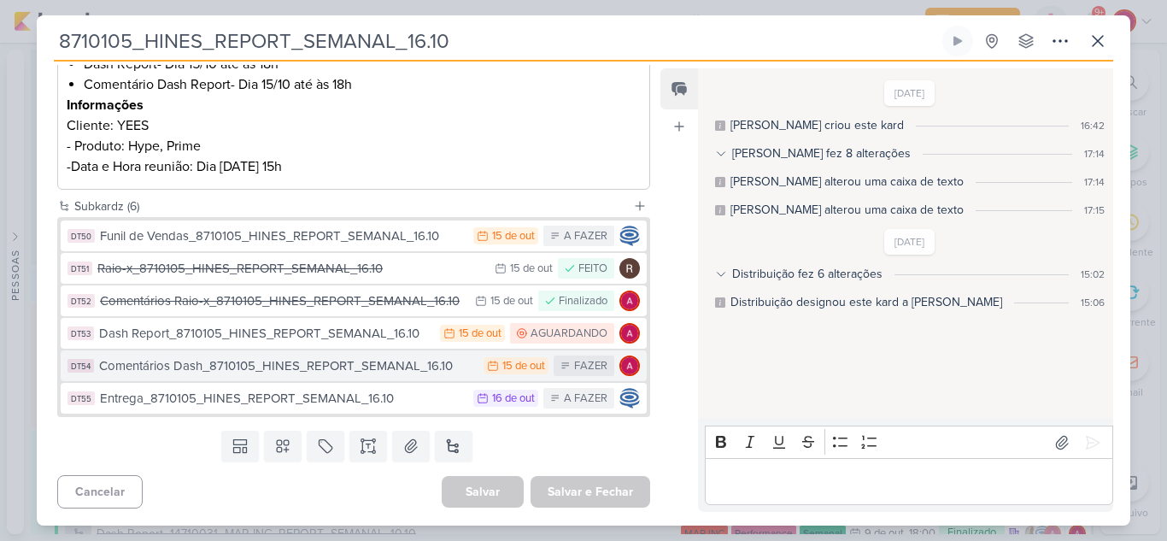
click at [388, 369] on div "Comentários Dash_8710105_HINES_REPORT_SEMANAL_16.10" at bounding box center [287, 366] width 376 height 20
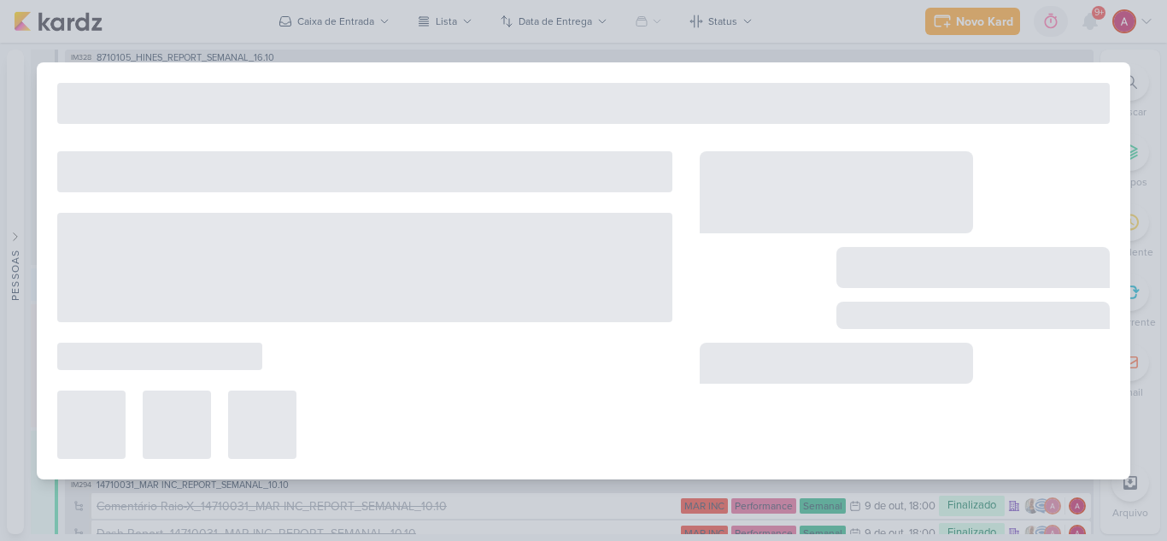
type input "Comentários Dash_8710105_HINES_REPORT_SEMANAL_16.10"
type input "15 de outubro de 2025 às 23:59"
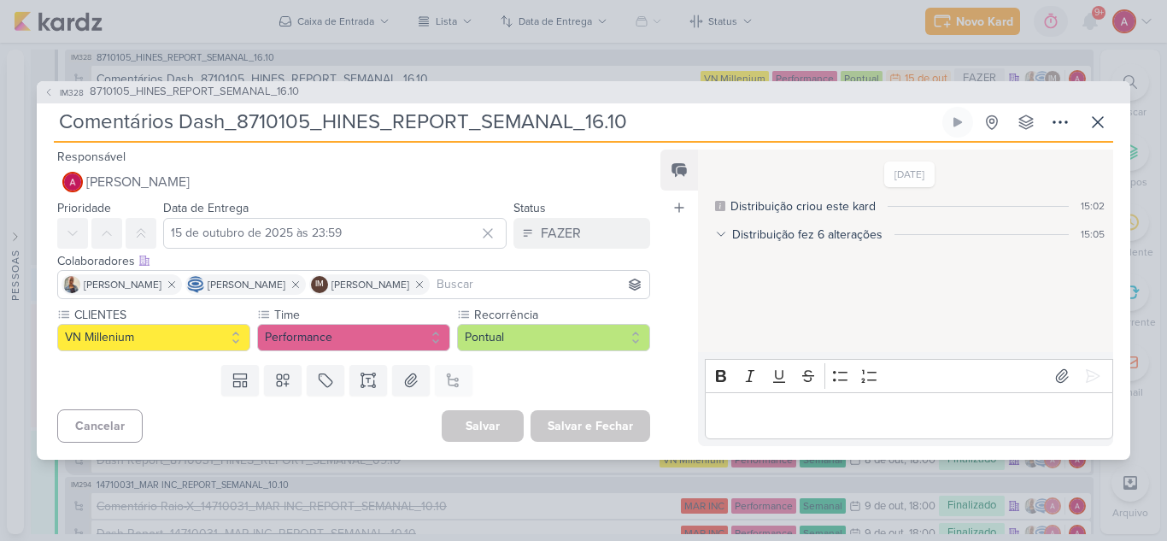
click at [568, 250] on div "Colaboradores Este kard pode ser visível a usuários da sua organização Este kar…" at bounding box center [347, 277] width 620 height 57
click at [571, 241] on div "FAZER" at bounding box center [561, 233] width 40 height 21
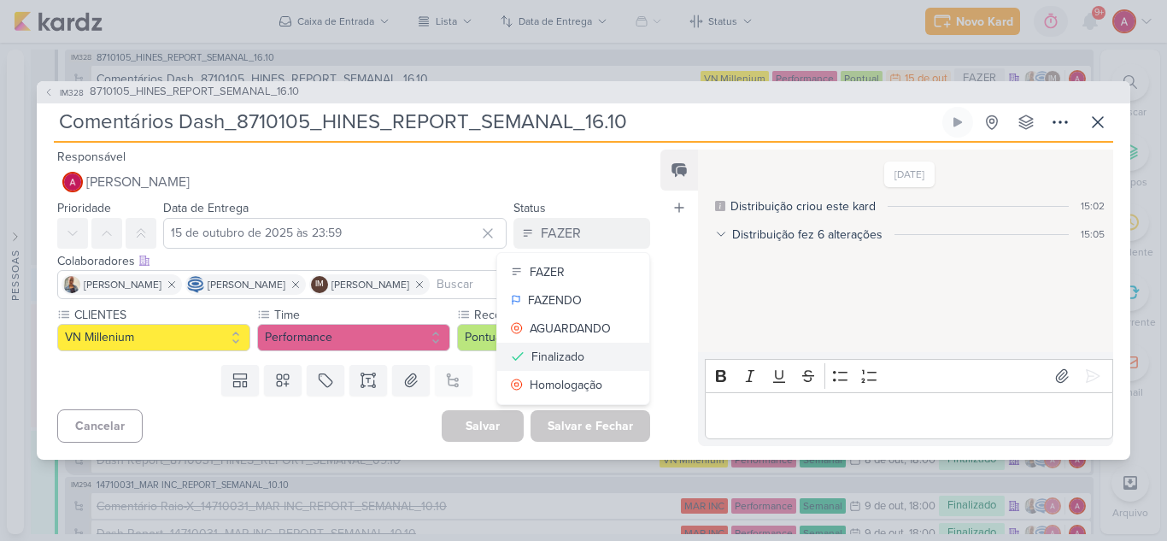
click at [541, 361] on div "Finalizado" at bounding box center [557, 357] width 53 height 18
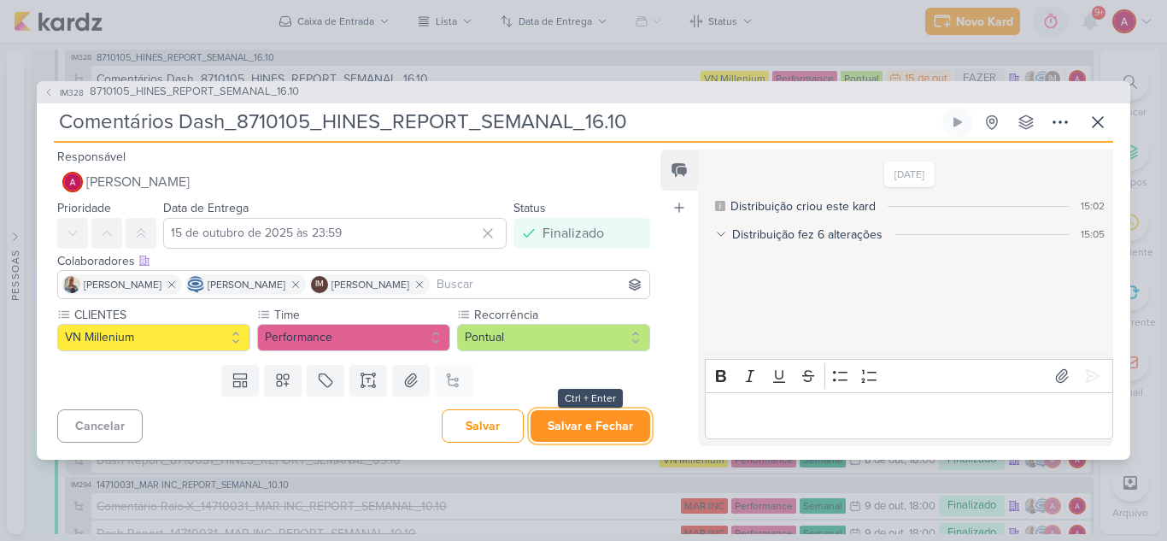
click at [590, 428] on button "Salvar e Fechar" at bounding box center [591, 426] width 120 height 32
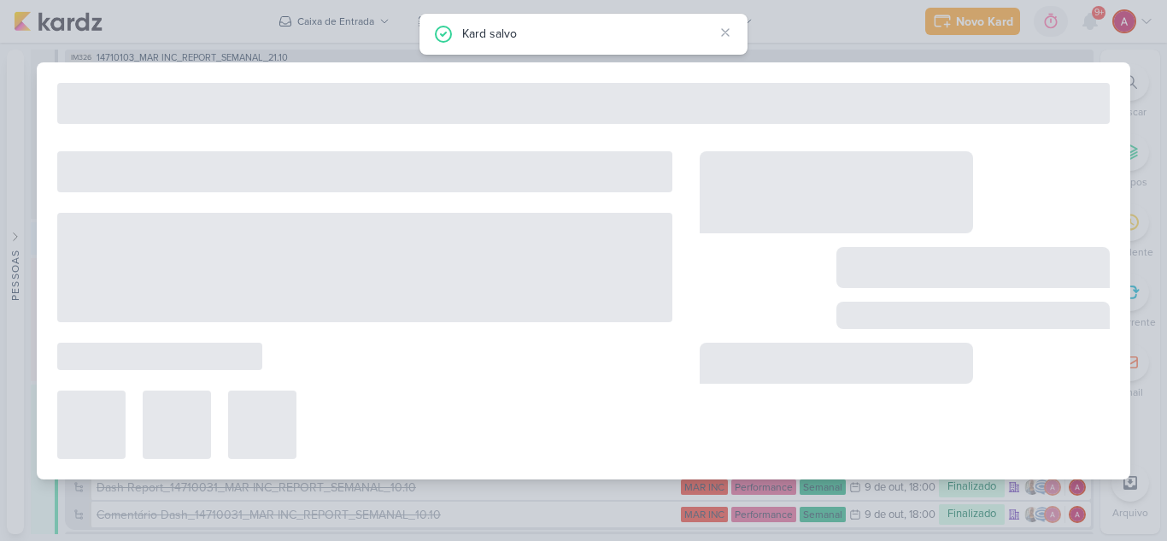
type input "8710105_HINES_REPORT_SEMANAL_16.10"
type input "[DATE] 18:00"
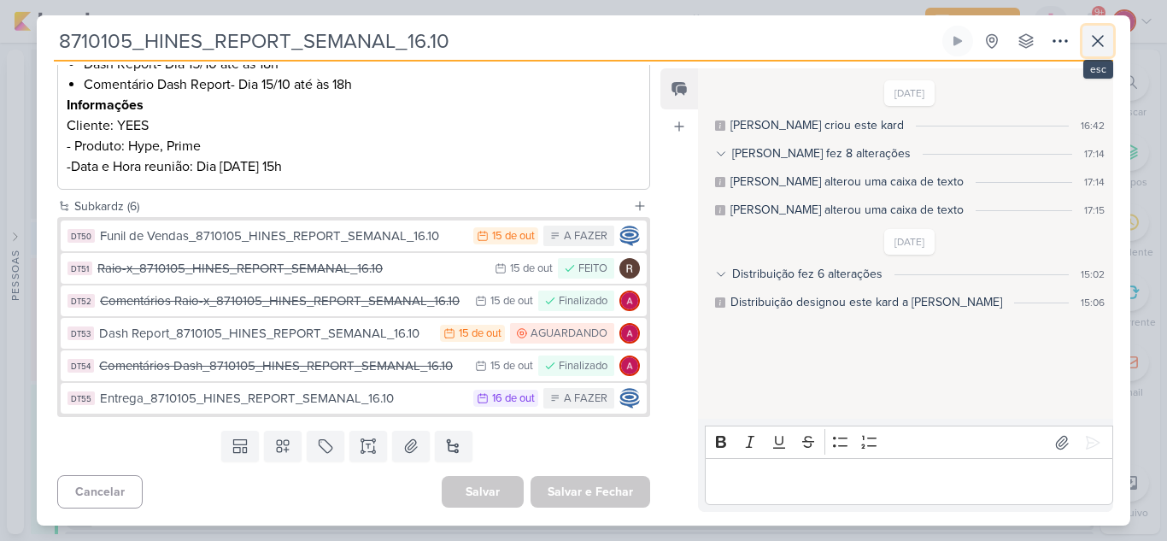
click at [1102, 37] on icon at bounding box center [1098, 41] width 10 height 10
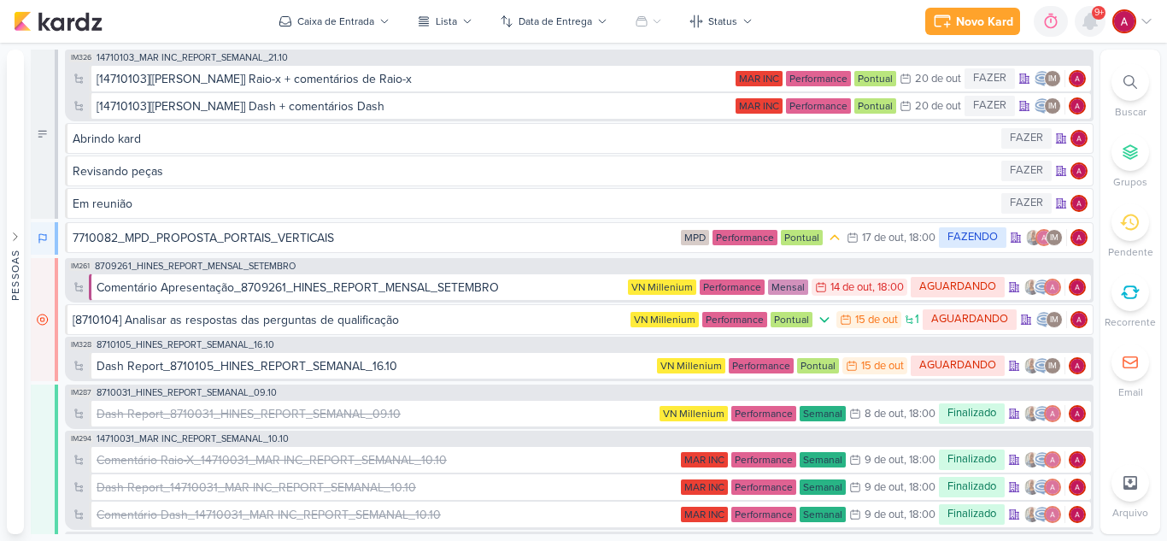
click at [1093, 28] on icon at bounding box center [1090, 21] width 14 height 15
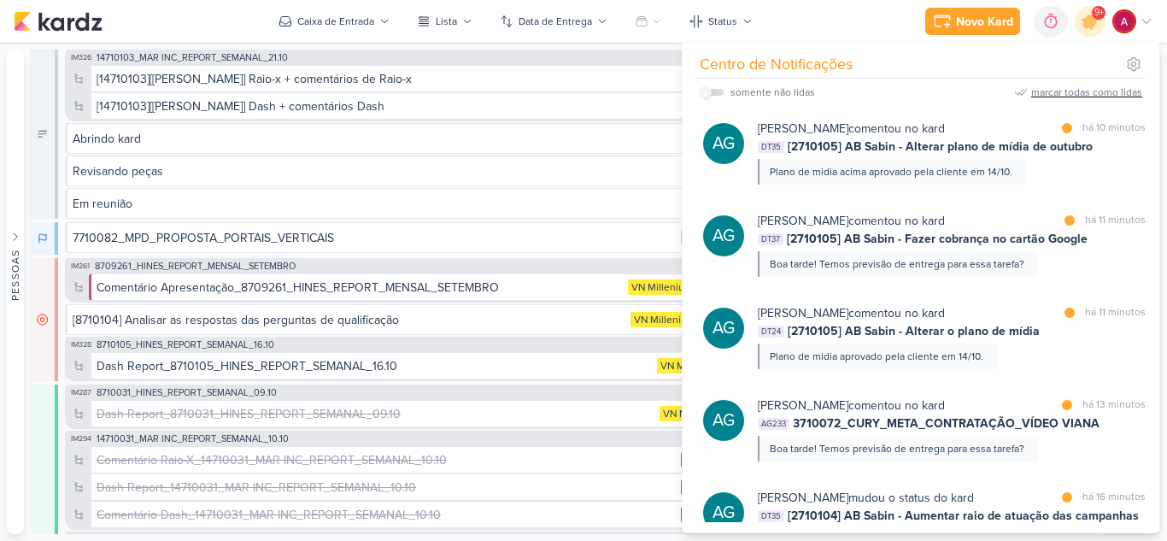
click at [1091, 89] on div "marcar todas como lidas" at bounding box center [1086, 92] width 111 height 15
click at [1092, 27] on icon at bounding box center [1090, 21] width 21 height 21
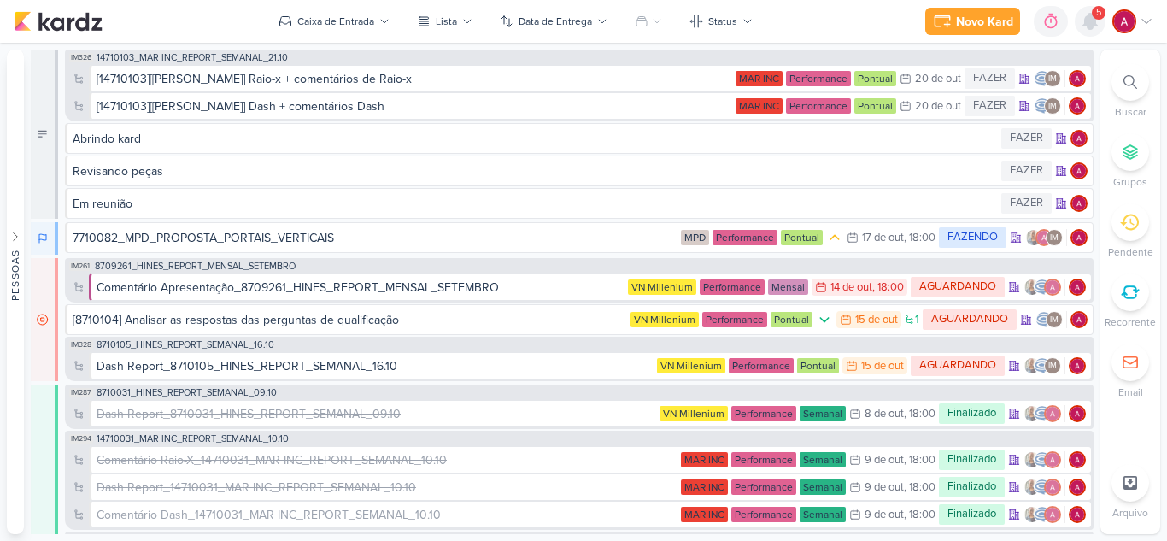
click at [1097, 21] on icon at bounding box center [1090, 21] width 21 height 21
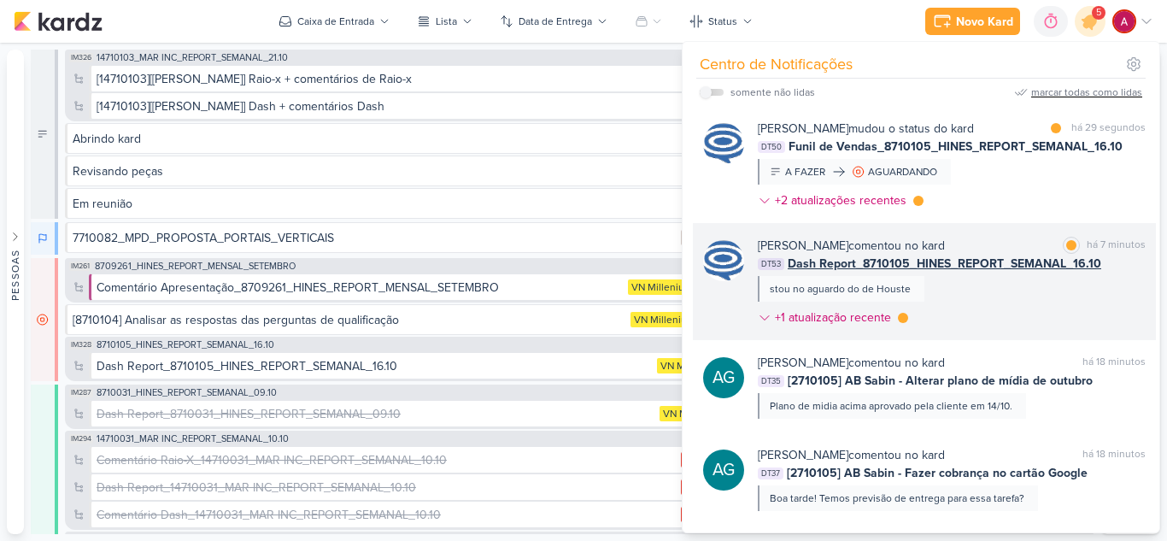
click at [970, 256] on span "Dash Report_8710105_HINES_REPORT_SEMANAL_16.10" at bounding box center [945, 264] width 314 height 18
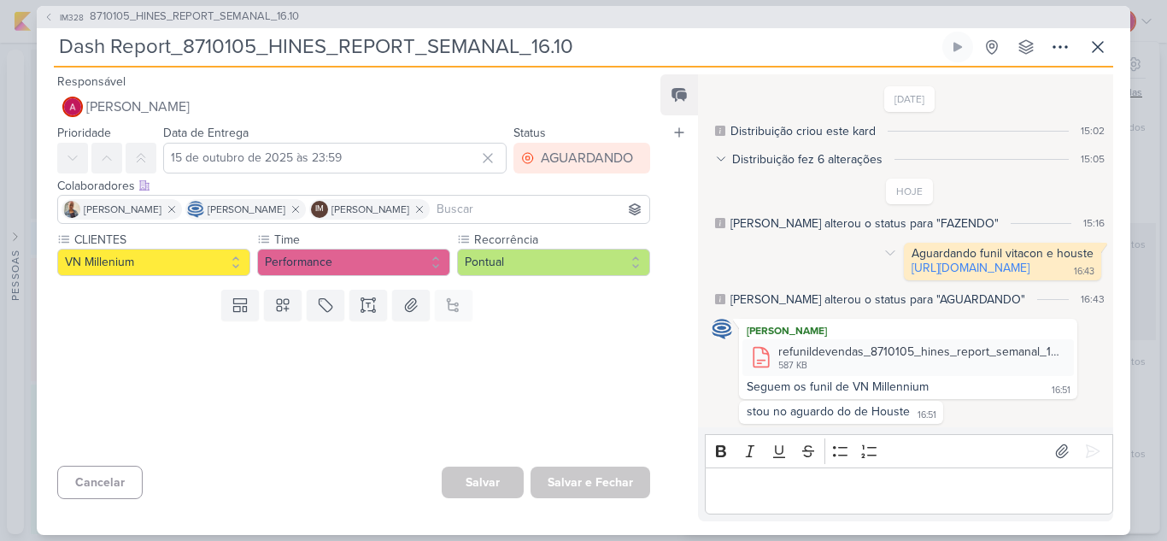
scroll to position [32, 0]
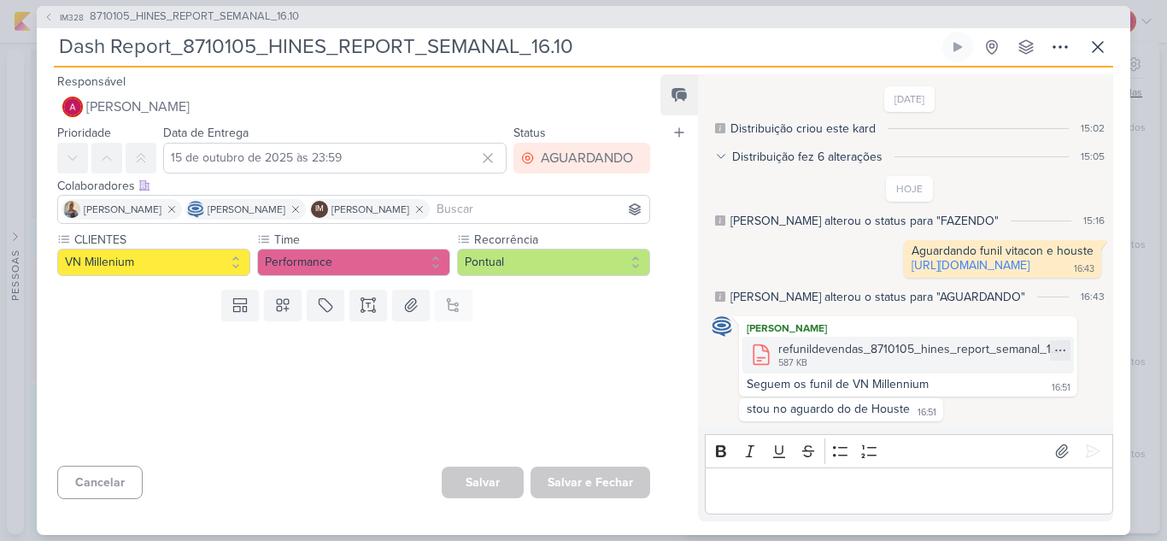
click at [863, 352] on div "refunildevendas_8710105_hines_report_semanal_16_10.zip" at bounding box center [920, 349] width 285 height 18
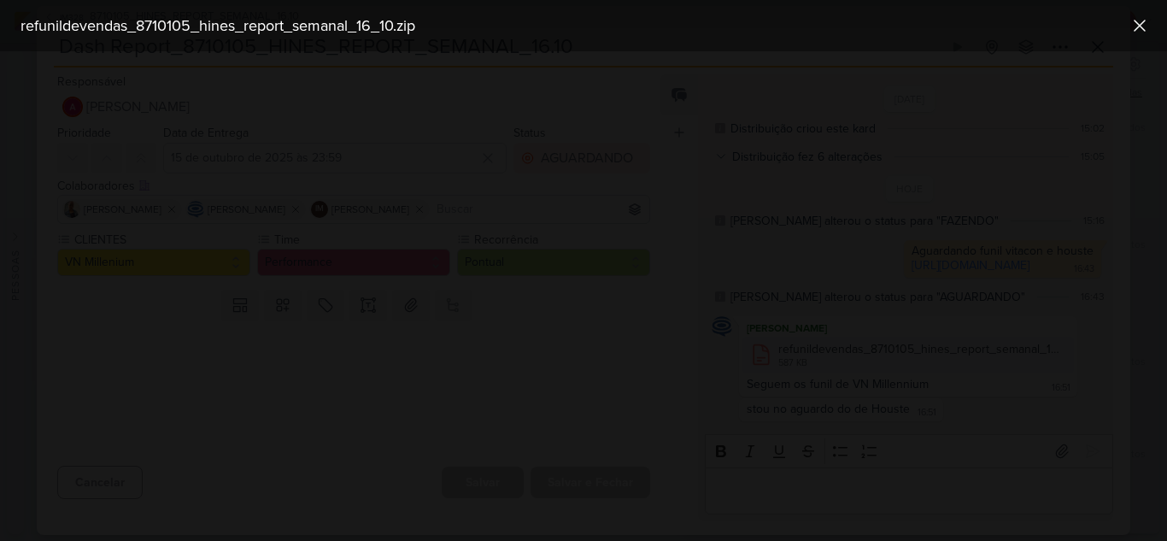
click at [1069, 261] on div at bounding box center [583, 296] width 1167 height 490
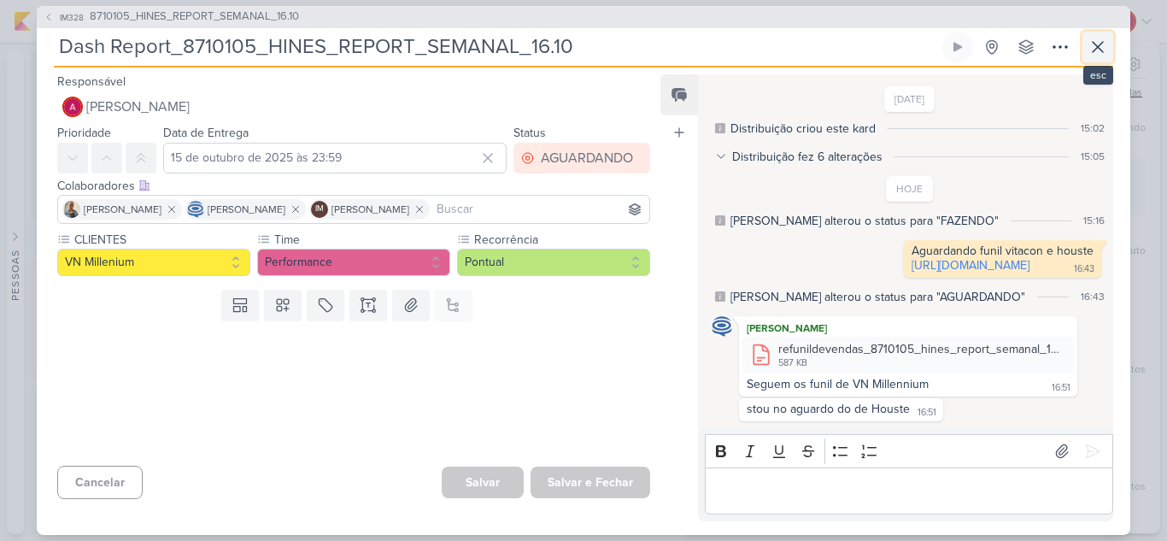
click at [1094, 43] on icon at bounding box center [1098, 47] width 10 height 10
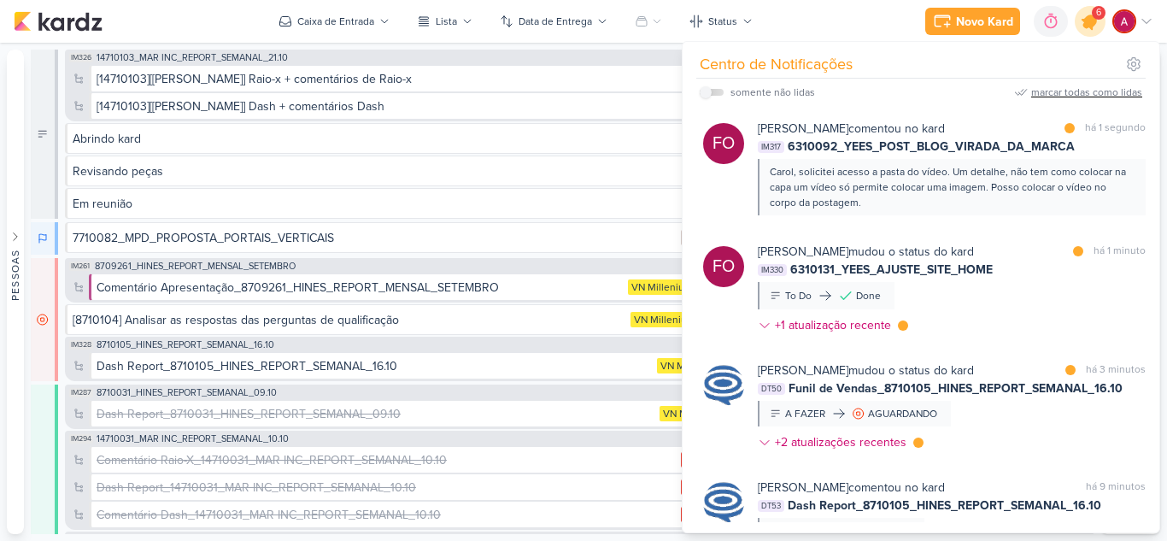
click at [1094, 32] on div at bounding box center [1091, 22] width 44 height 44
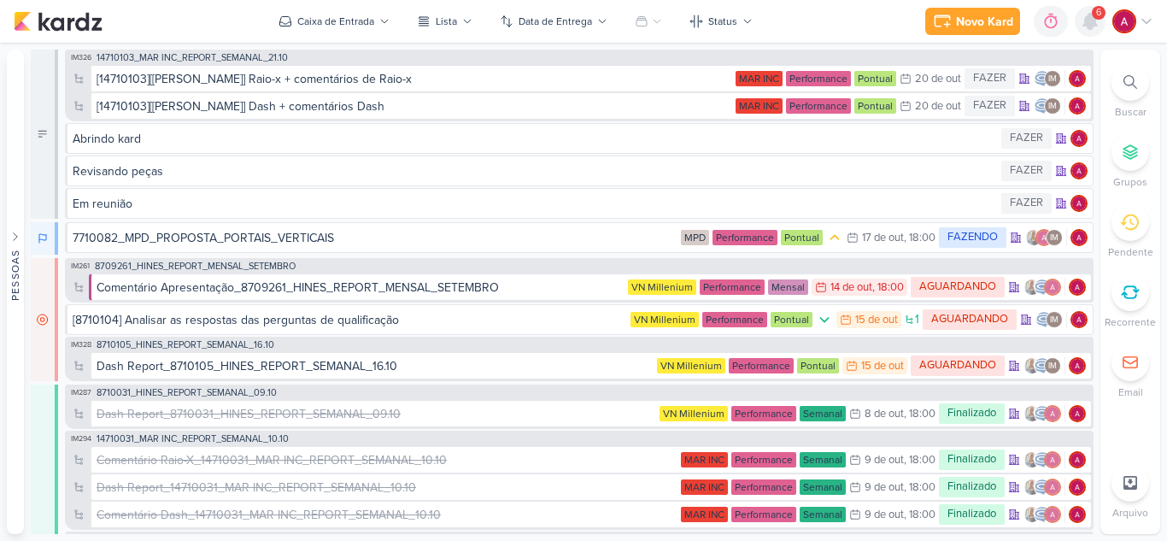
click at [1094, 32] on div at bounding box center [1090, 21] width 31 height 31
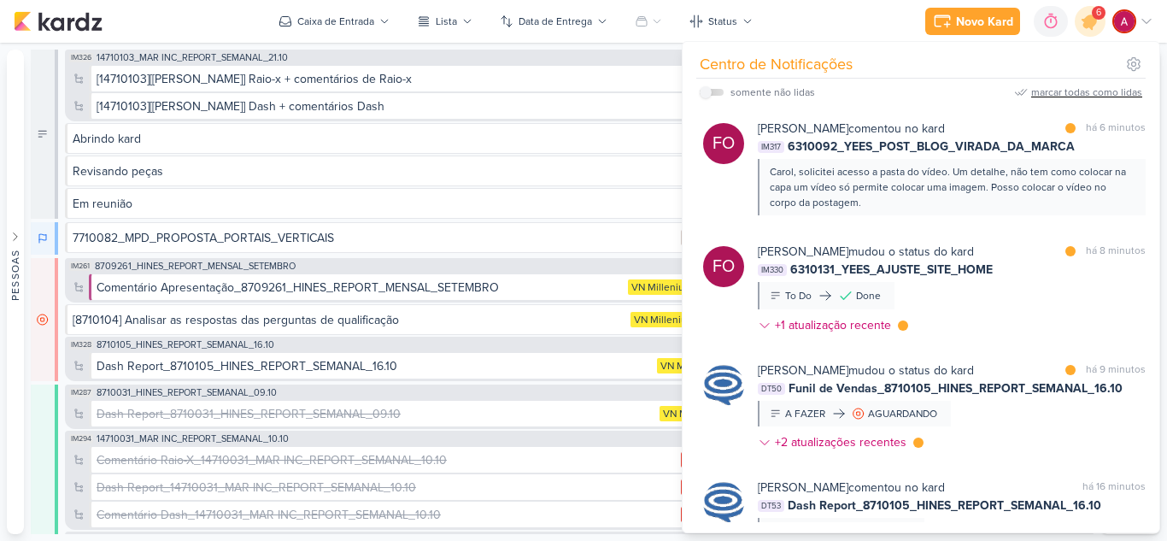
click at [1076, 95] on div "marcar todas como lidas" at bounding box center [1086, 92] width 111 height 15
click at [1092, 30] on icon at bounding box center [1090, 21] width 21 height 21
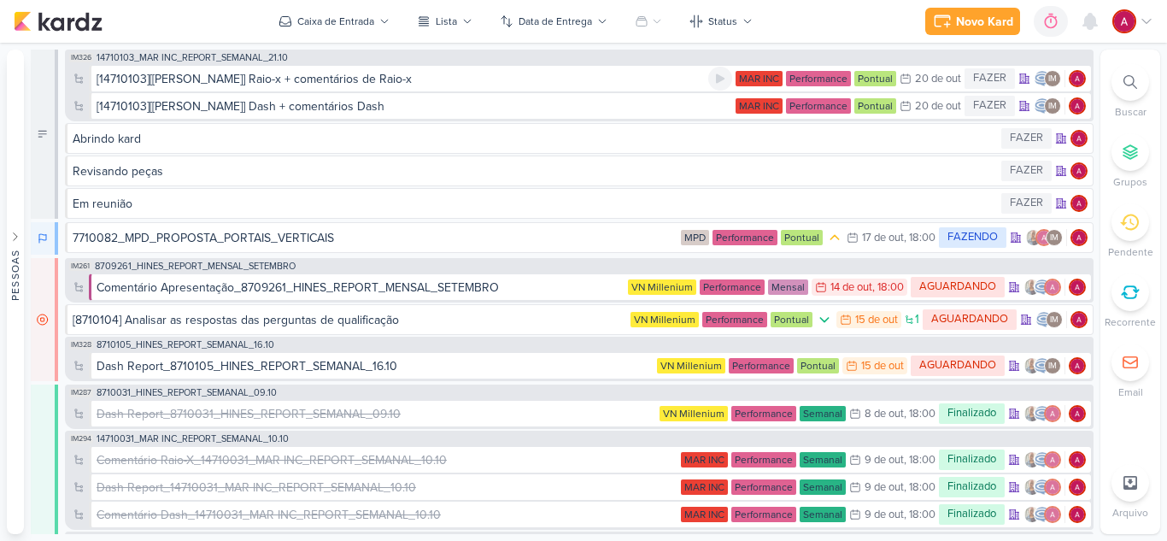
click at [391, 81] on div "[14710103][[PERSON_NAME]] Raio-x + comentários de Raio-x" at bounding box center [254, 79] width 315 height 18
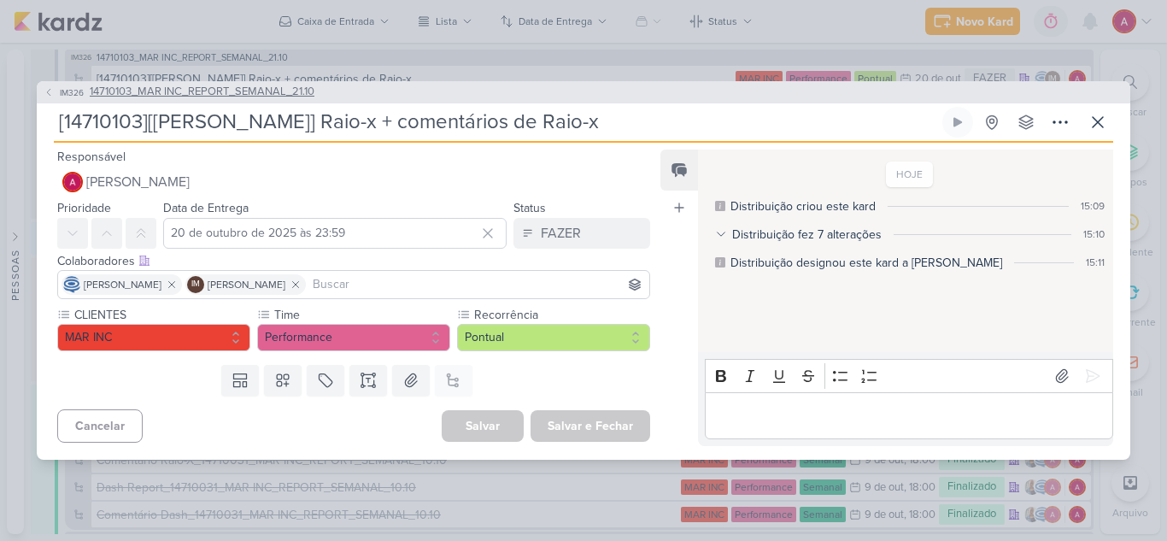
click at [54, 92] on button "IM326 14710103_MAR INC_REPORT_SEMANAL_21.10" at bounding box center [179, 92] width 271 height 17
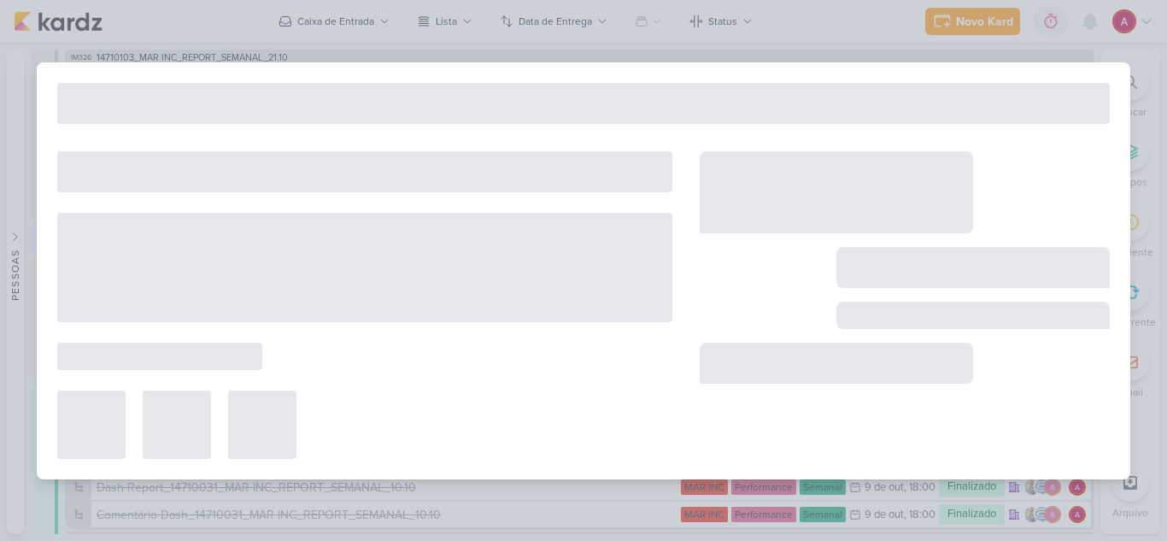
type input "14710103_MAR INC_REPORT_SEMANAL_21.10"
type input "[DATE] 18:00"
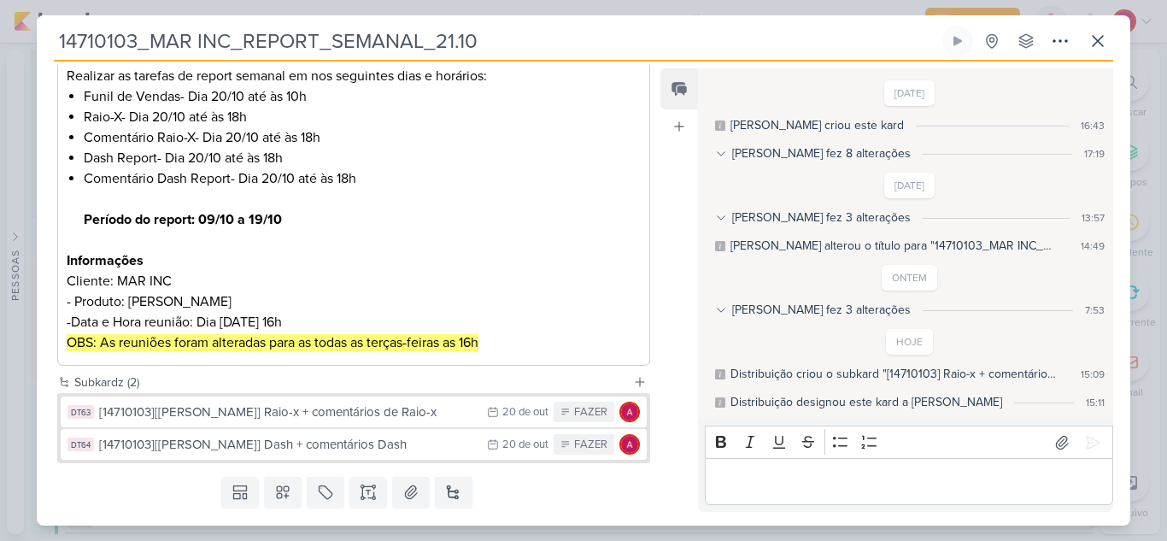
scroll to position [256, 0]
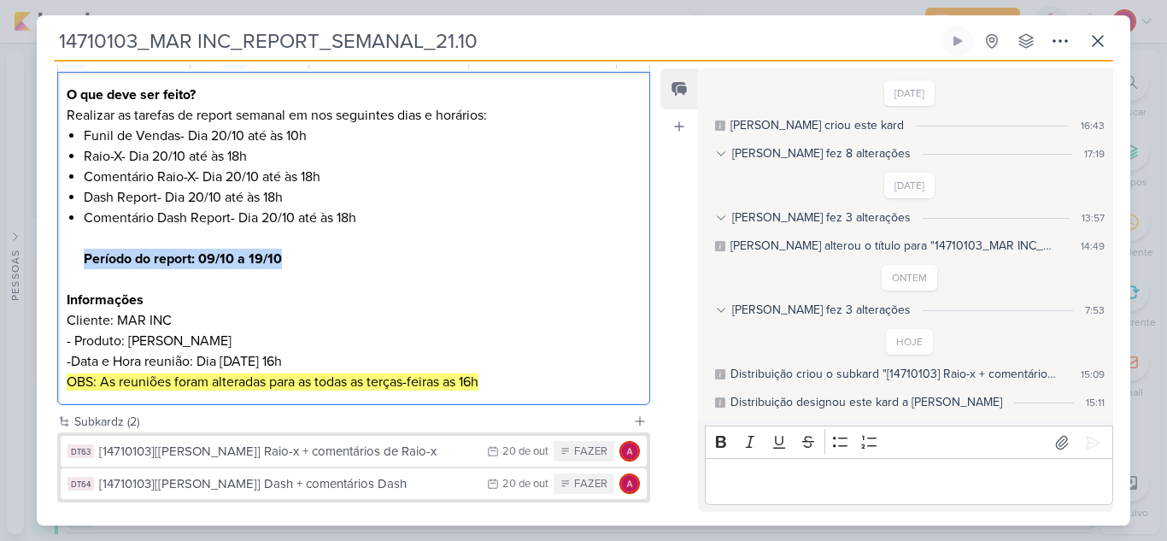
drag, startPoint x: 81, startPoint y: 260, endPoint x: 281, endPoint y: 260, distance: 199.9
click at [281, 260] on div "O que deve ser feito? Realizar as tarefas de report semanal em nos seguintes di…" at bounding box center [353, 239] width 593 height 334
click at [359, 274] on li "Comentário Dash Report- Dia 20/10 até às 18h Período do report: 09/10 a 19/10" at bounding box center [362, 249] width 557 height 82
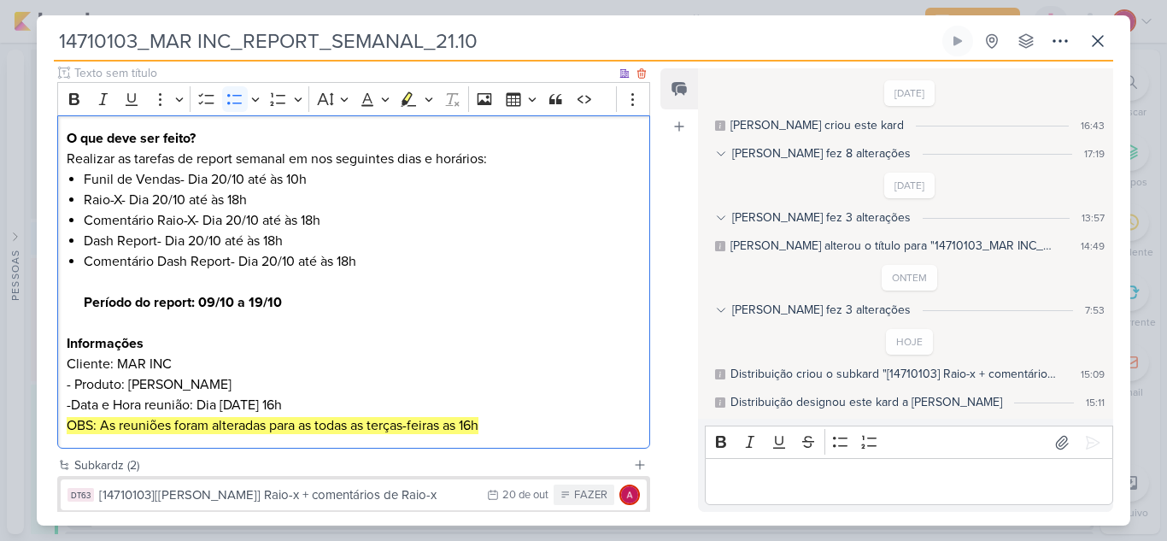
scroll to position [171, 0]
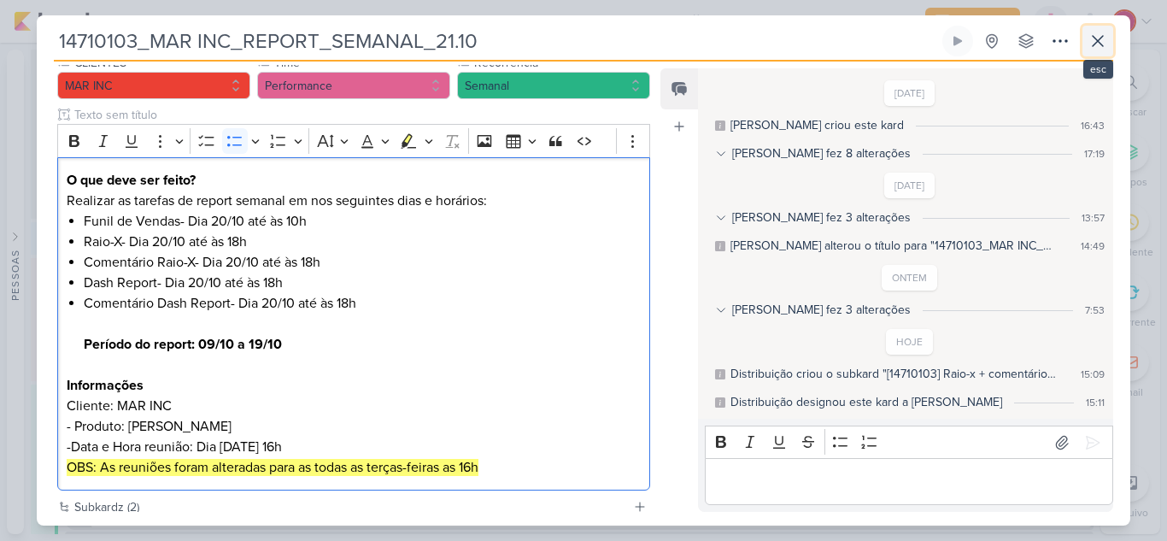
click at [1095, 41] on icon at bounding box center [1098, 41] width 21 height 21
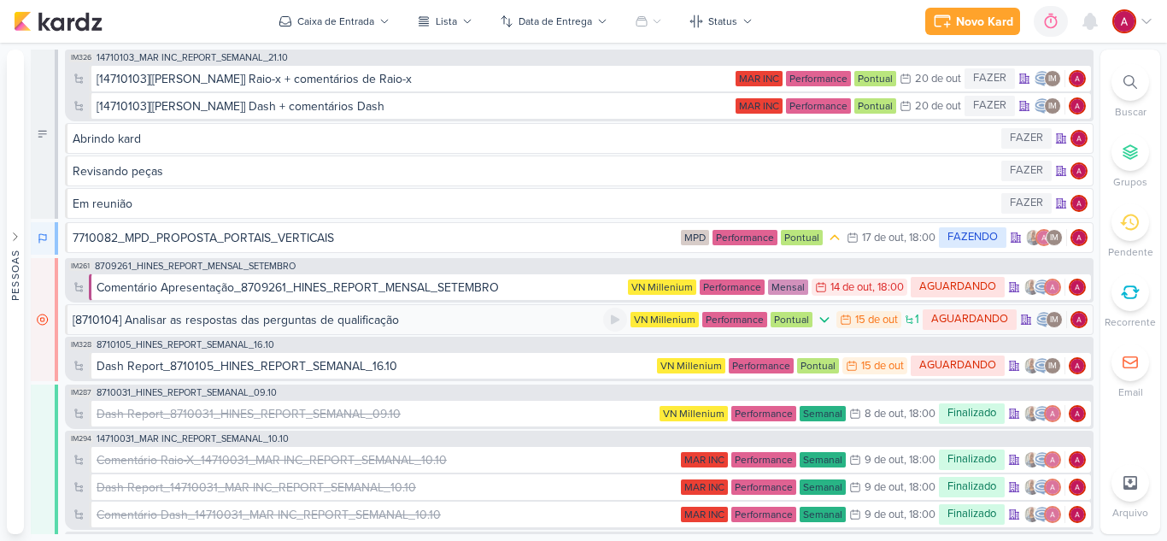
click at [373, 325] on div "[8710104] Analisar as respostas das perguntas de qualificação" at bounding box center [236, 320] width 326 height 18
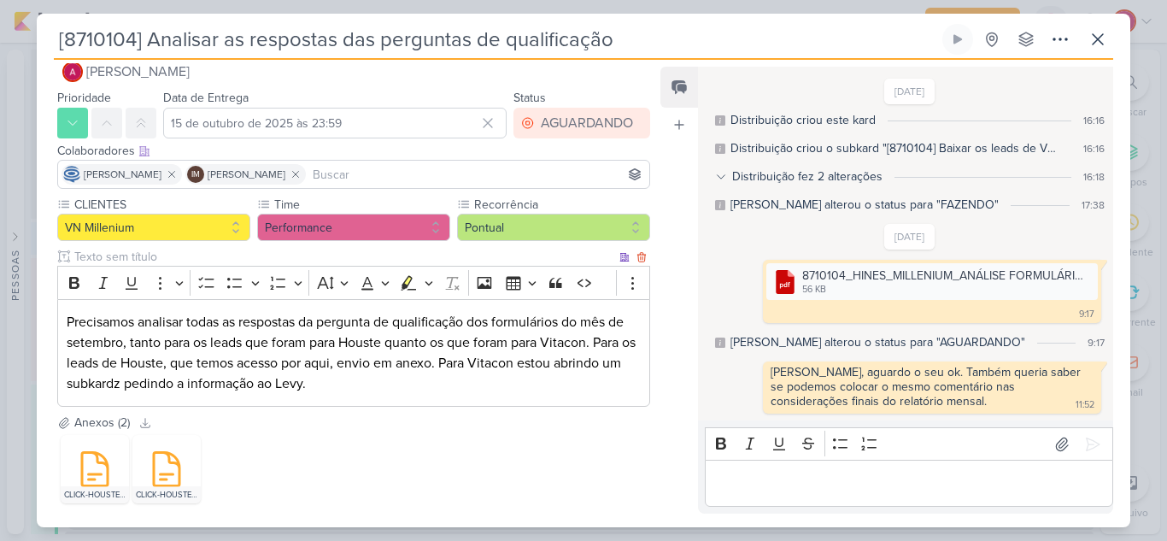
scroll to position [0, 0]
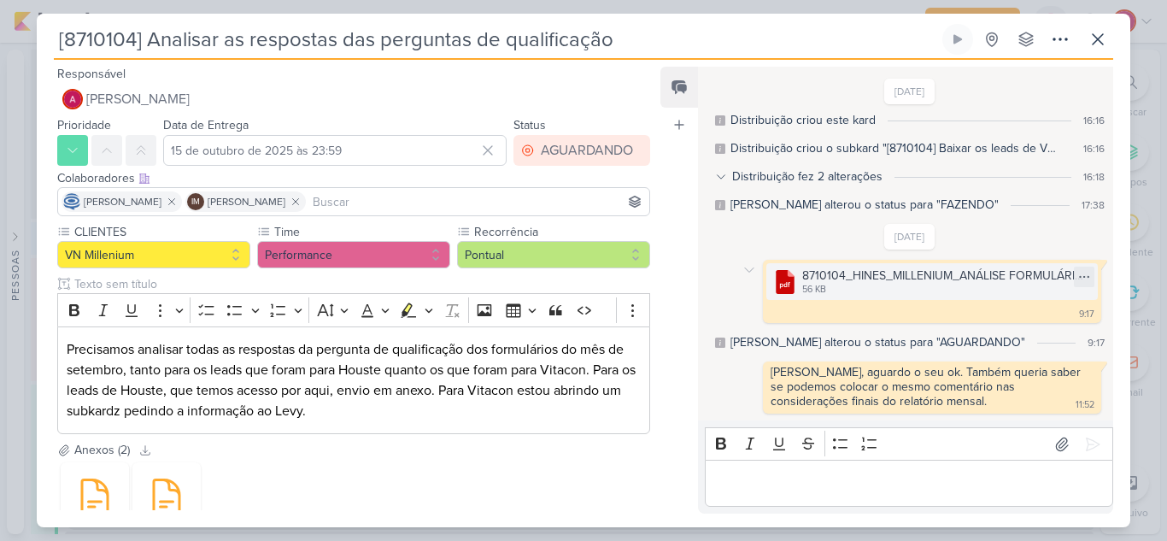
click at [889, 282] on div "8710104_HINES_MILLENIUM_ANÁLISE FORMULÁRIO E [PERSON_NAME].pdf" at bounding box center [944, 276] width 285 height 18
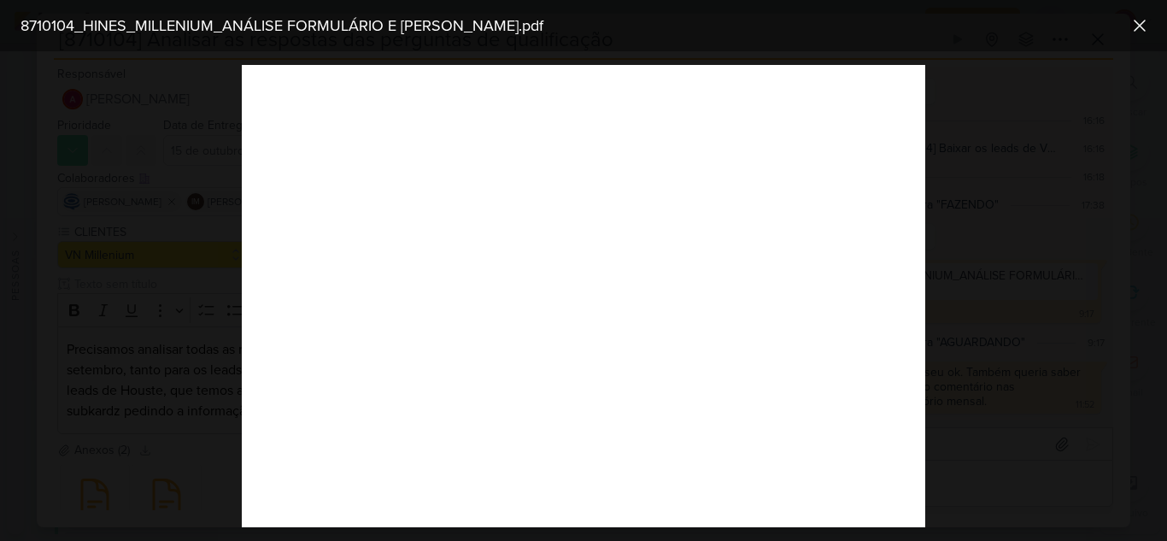
click at [989, 429] on div at bounding box center [583, 296] width 1167 height 490
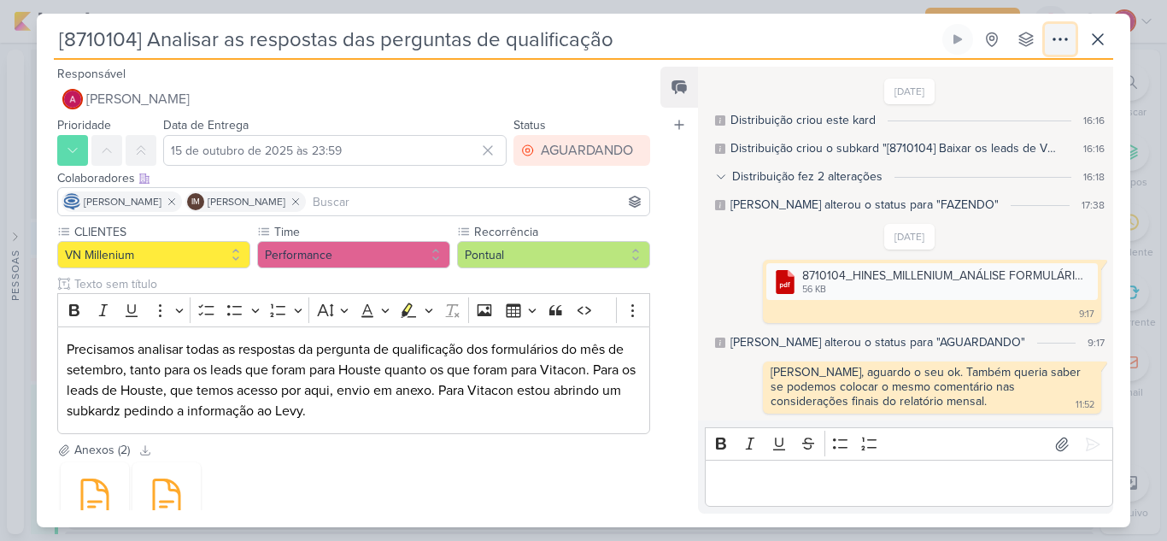
click at [1053, 40] on icon at bounding box center [1060, 39] width 14 height 2
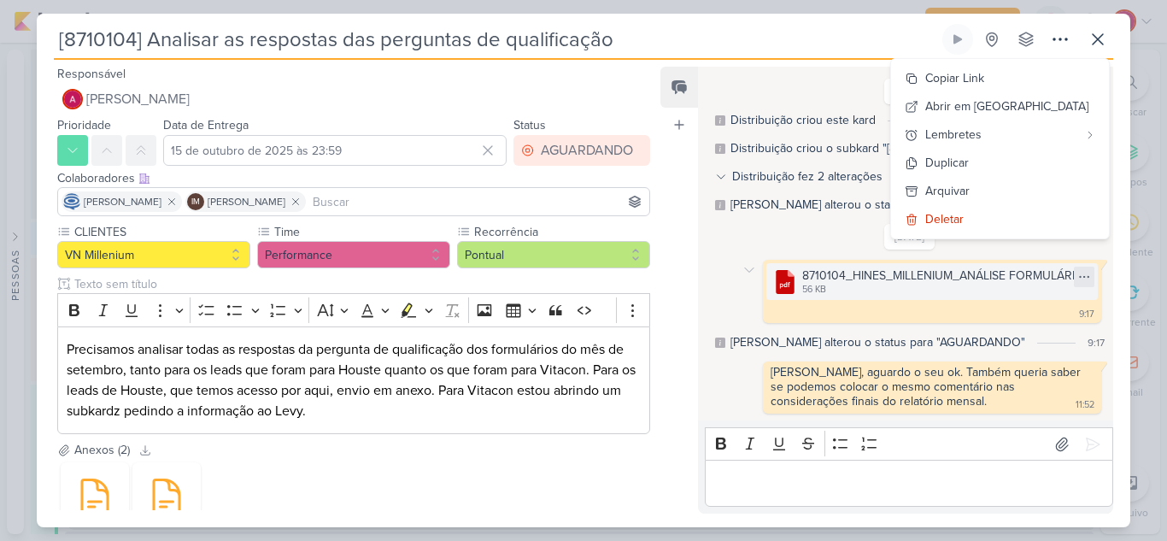
click at [1081, 273] on icon at bounding box center [1084, 277] width 14 height 14
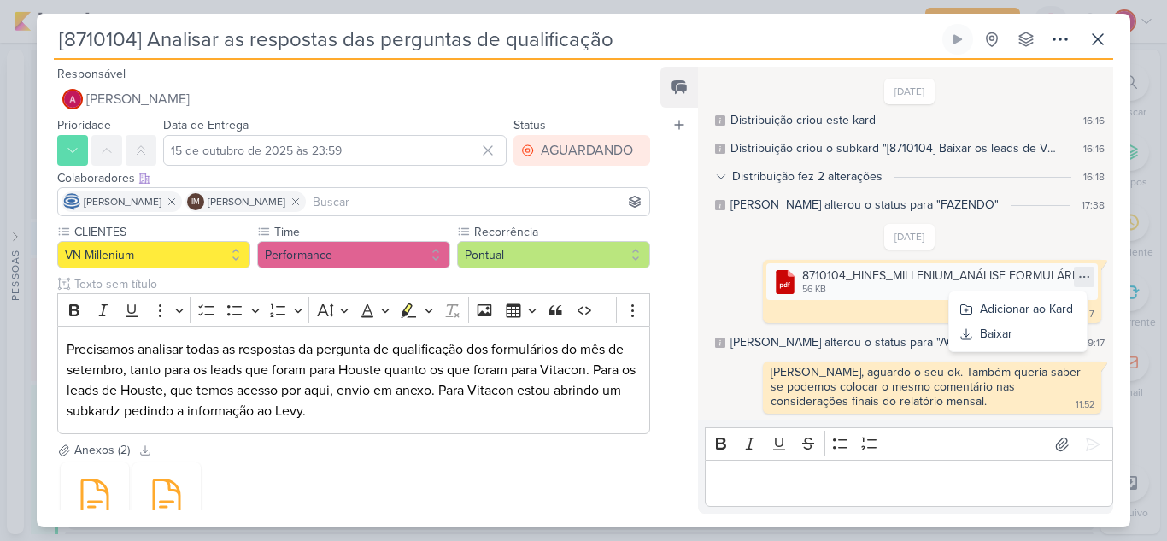
click at [771, 248] on div "[DATE] .cls-1 {fill: #cb0606;} .cls-1, .cls-2, .cls-3 {fill-rule: evenodd;} .cl…" at bounding box center [910, 319] width 396 height 190
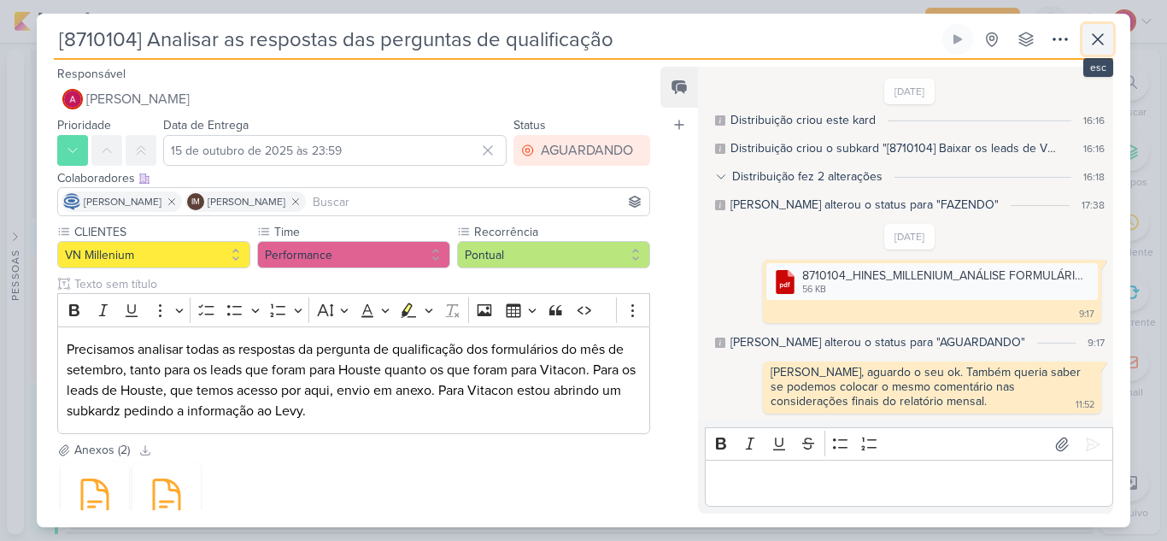
click at [1094, 39] on icon at bounding box center [1098, 39] width 21 height 21
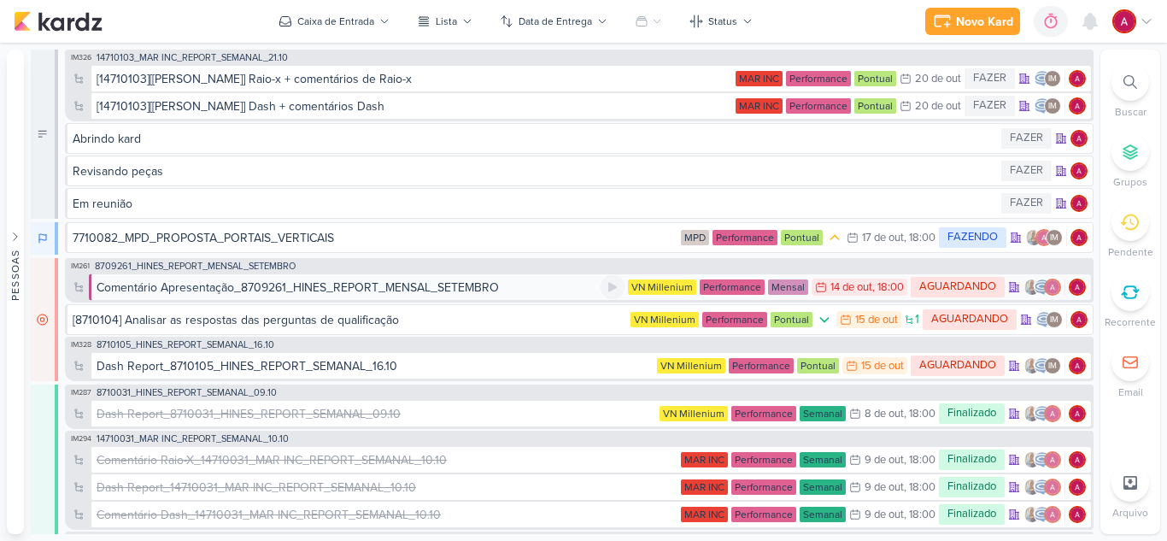
click at [391, 286] on div "Comentário Apresentação_8709261_HINES_REPORT_MENSAL_SETEMBRO" at bounding box center [298, 288] width 402 height 18
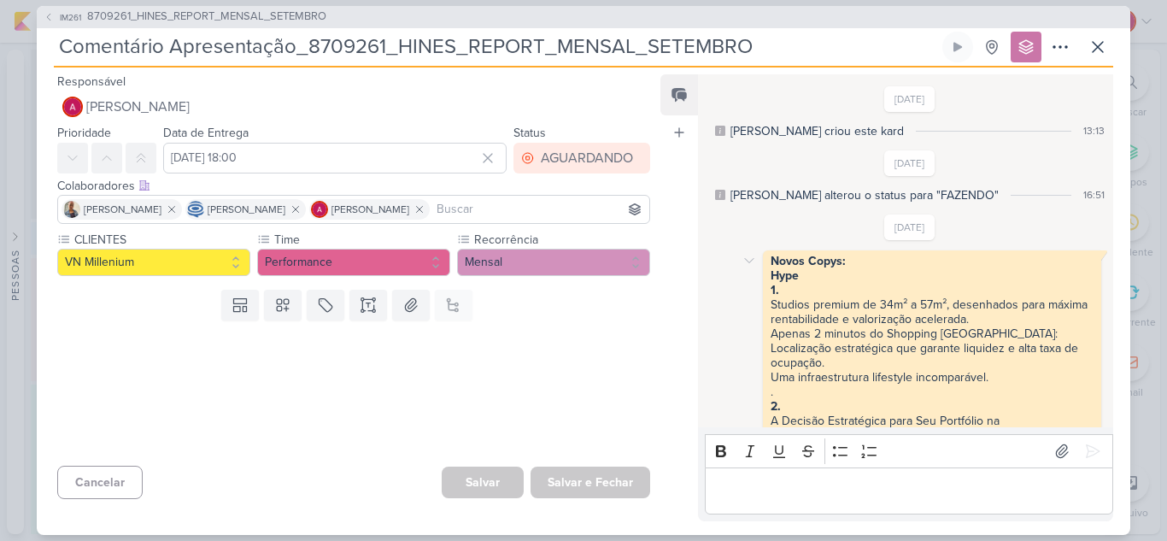
scroll to position [414, 0]
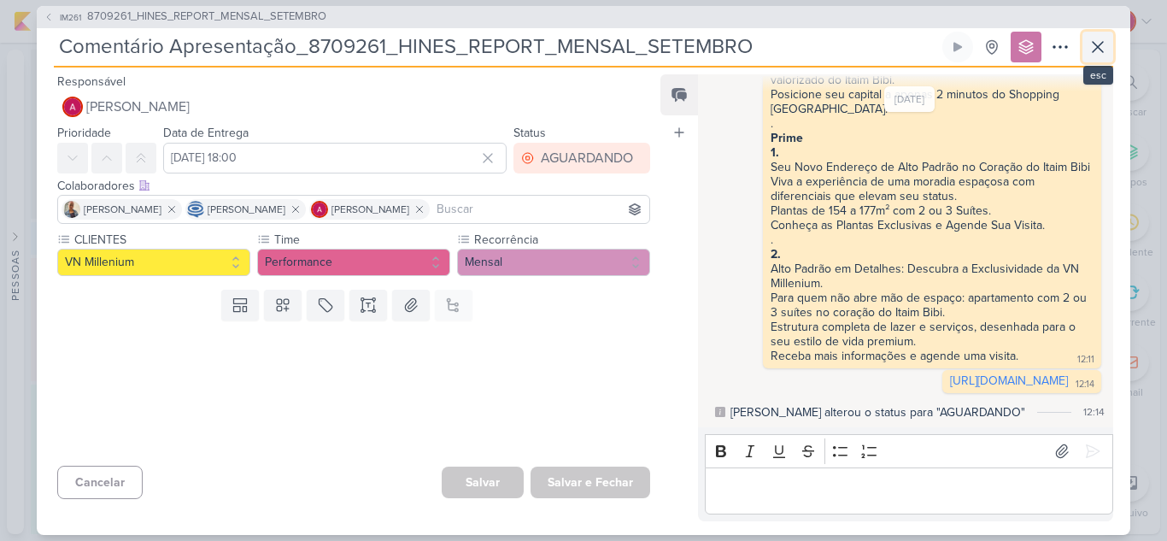
click at [1093, 48] on icon at bounding box center [1098, 47] width 21 height 21
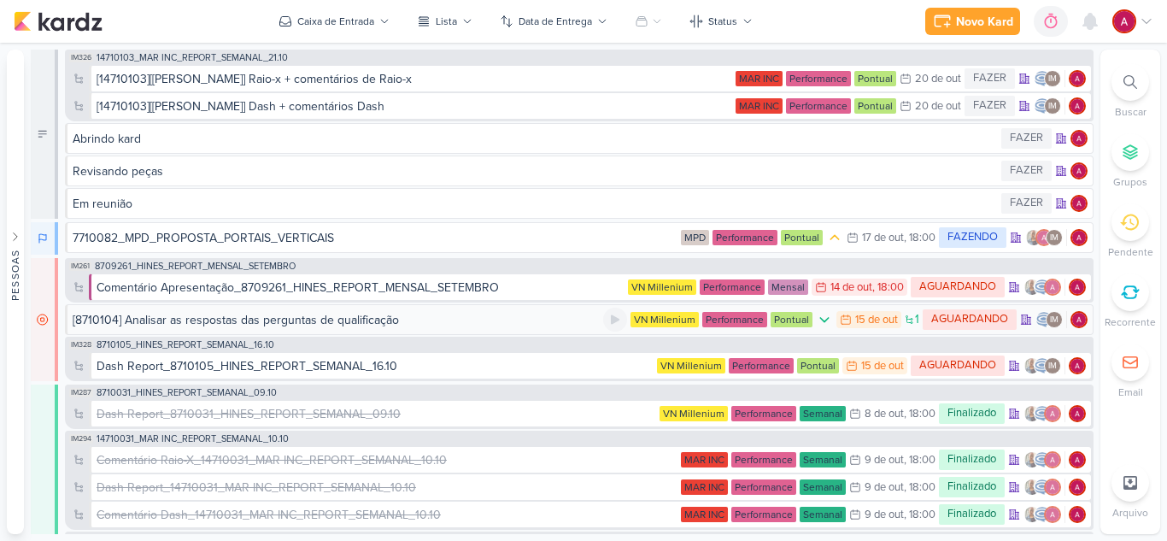
click at [261, 323] on div "[8710104] Analisar as respostas das perguntas de qualificação" at bounding box center [236, 320] width 326 height 18
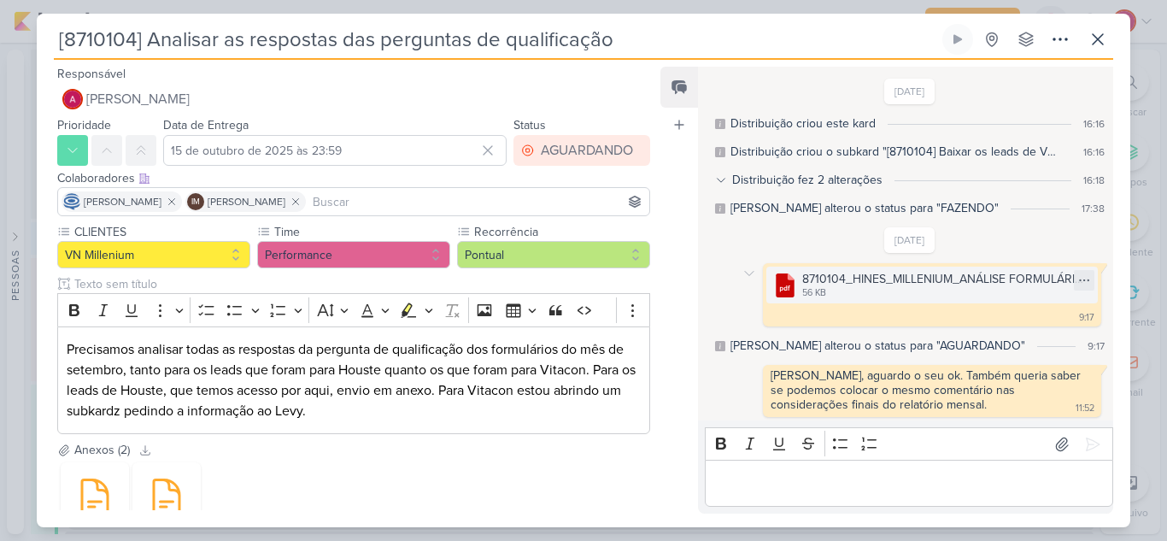
scroll to position [3, 0]
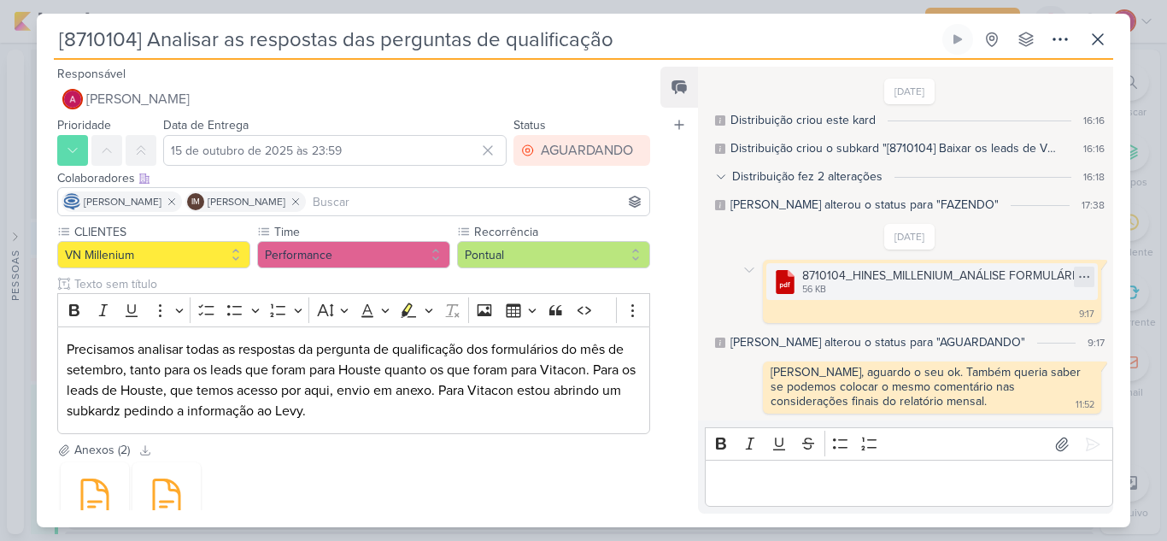
click at [1074, 278] on div at bounding box center [1084, 277] width 21 height 21
click at [1010, 336] on div "Baixar" at bounding box center [996, 334] width 32 height 18
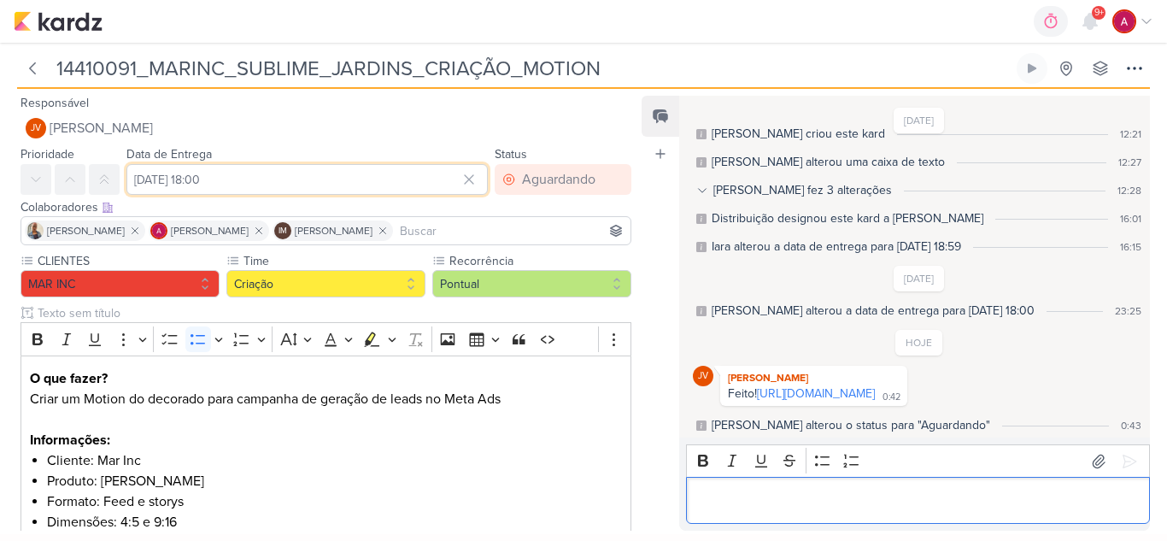
click at [344, 178] on input "[DATE] 18:00" at bounding box center [306, 179] width 361 height 31
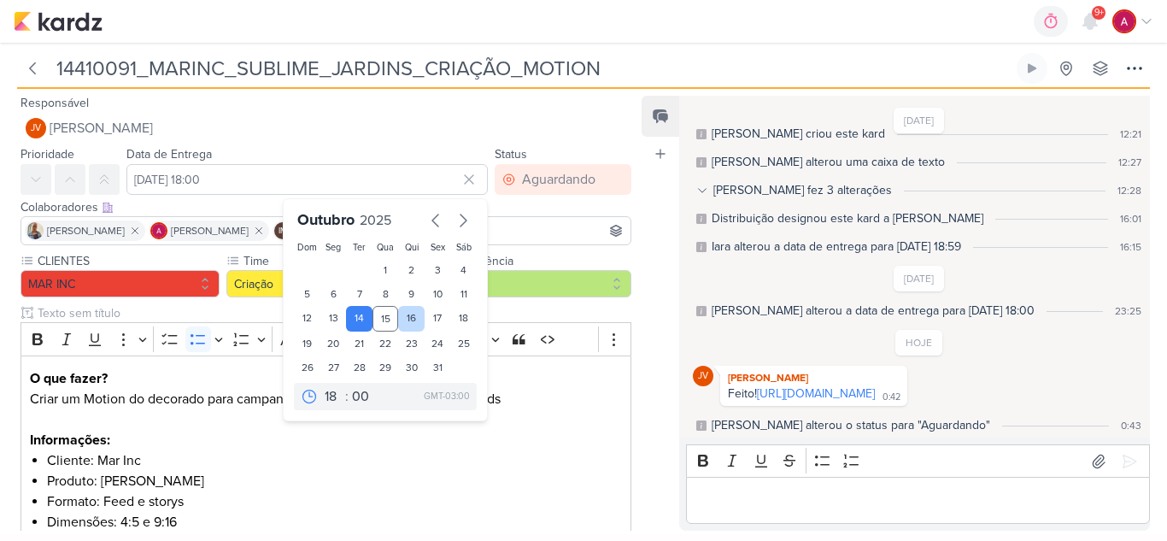
click at [405, 323] on div "16" at bounding box center [411, 319] width 26 height 26
type input "[DATE] 18:00"
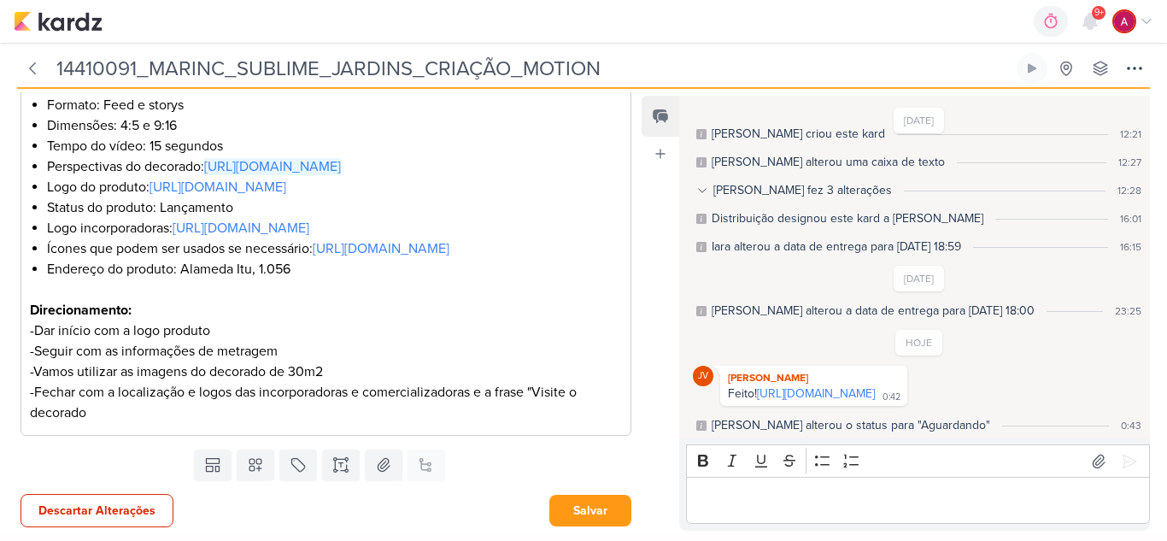
scroll to position [478, 0]
click at [593, 503] on button "Salvar" at bounding box center [590, 511] width 82 height 32
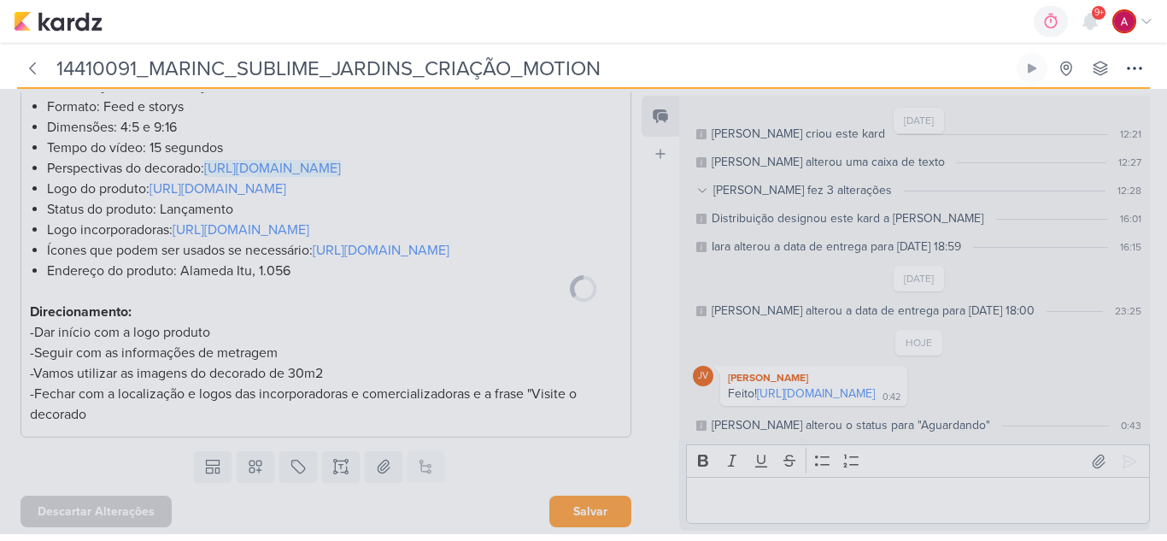
scroll to position [477, 0]
